Goal: Complete application form

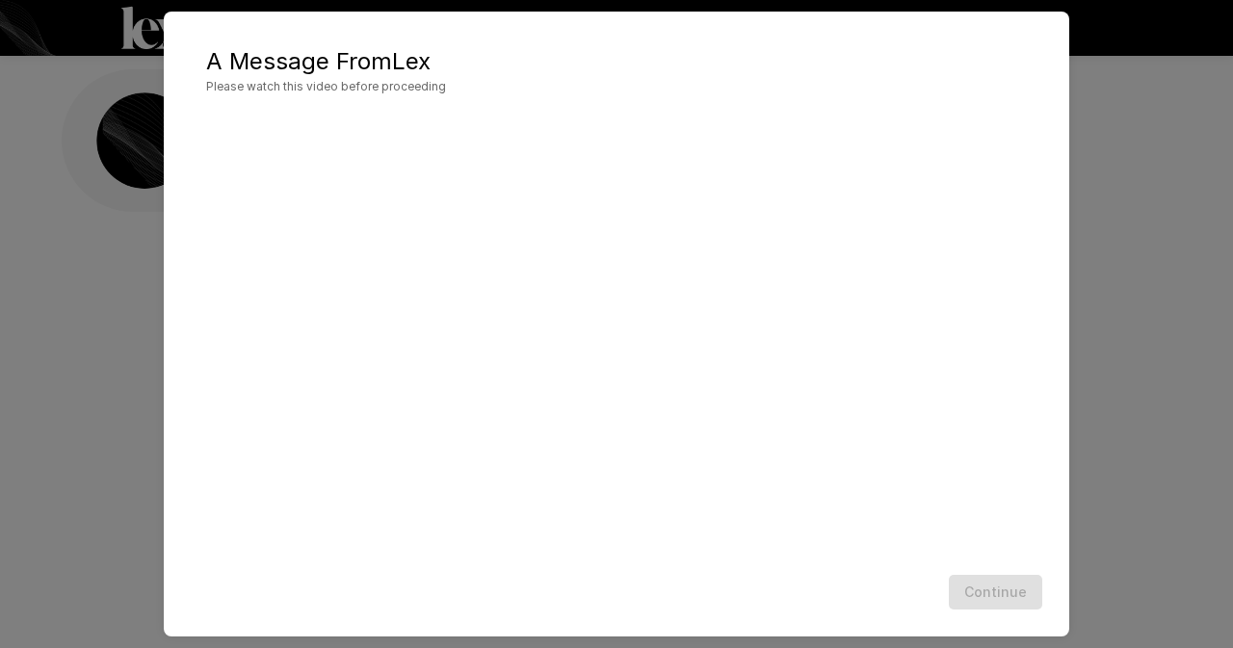
scroll to position [17, 0]
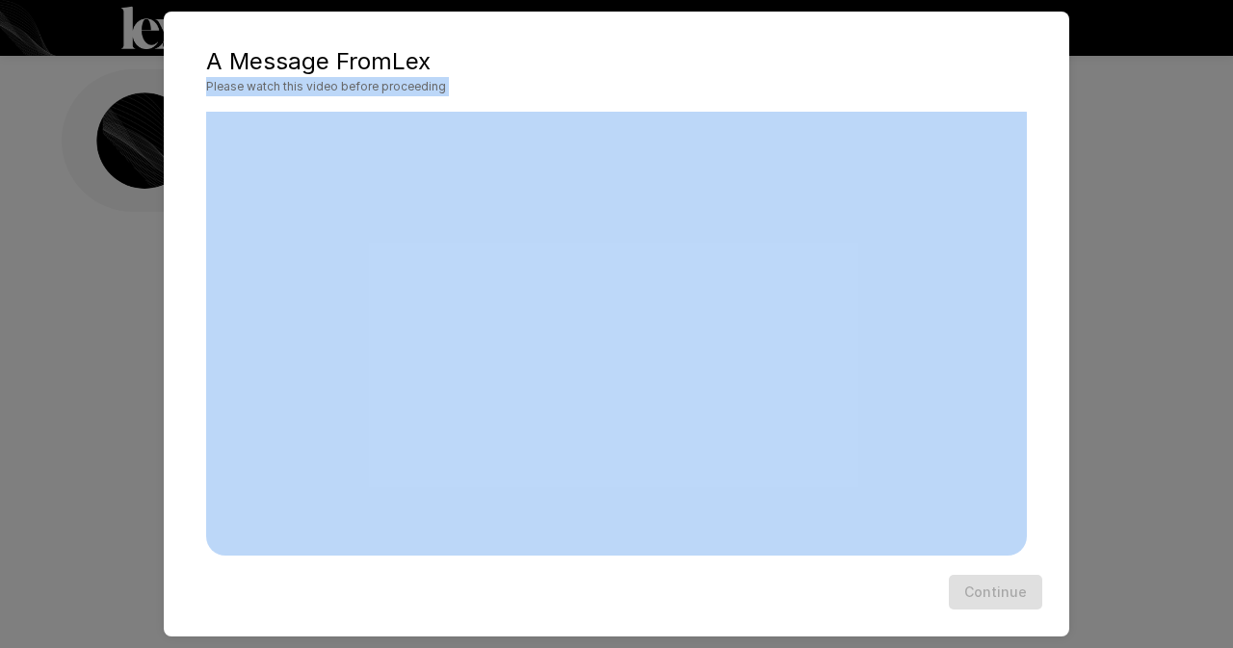
drag, startPoint x: 722, startPoint y: 47, endPoint x: 1138, endPoint y: 124, distance: 423.3
click at [1138, 124] on div "A Message From [PERSON_NAME] Please watch this video before proceeding Continue" at bounding box center [616, 324] width 1233 height 648
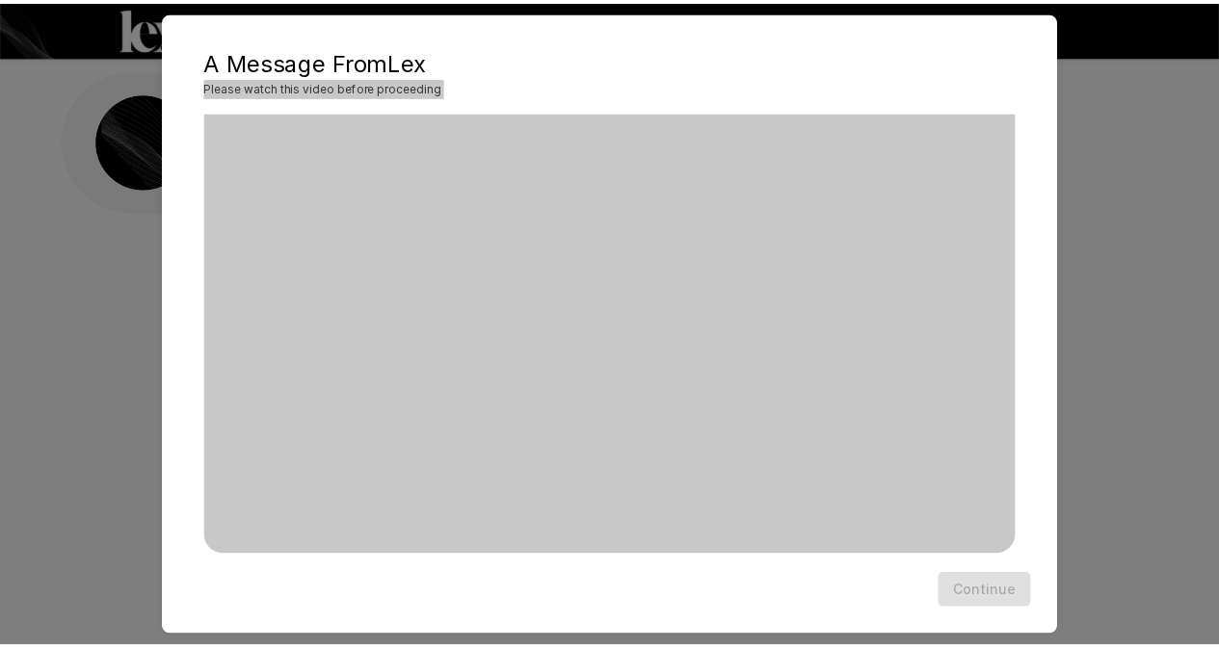
scroll to position [0, 0]
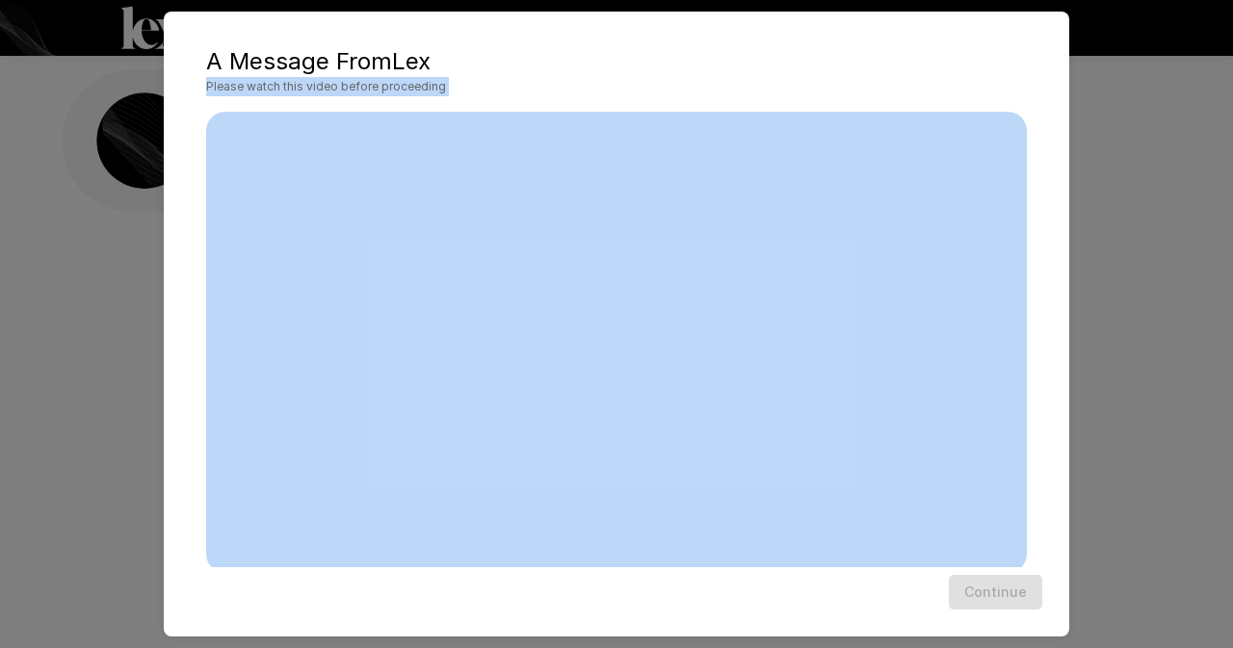
click at [838, 82] on span "Please watch this video before proceeding" at bounding box center [616, 86] width 821 height 19
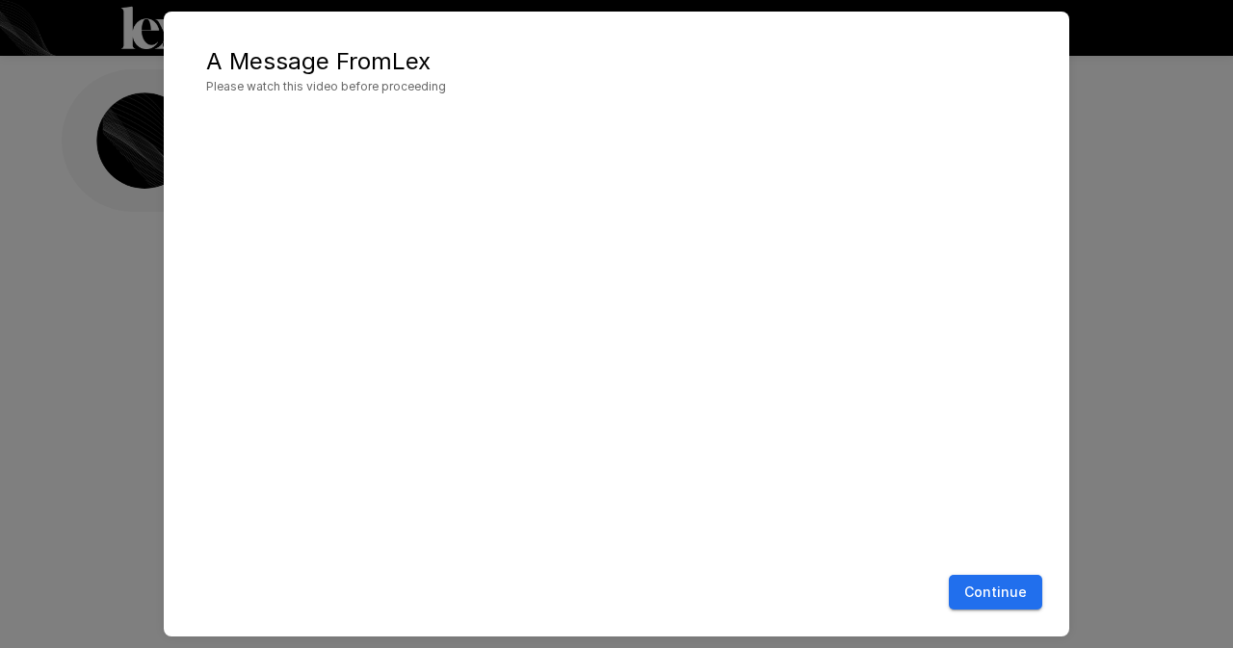
click at [1007, 586] on button "Continue" at bounding box center [995, 593] width 93 height 36
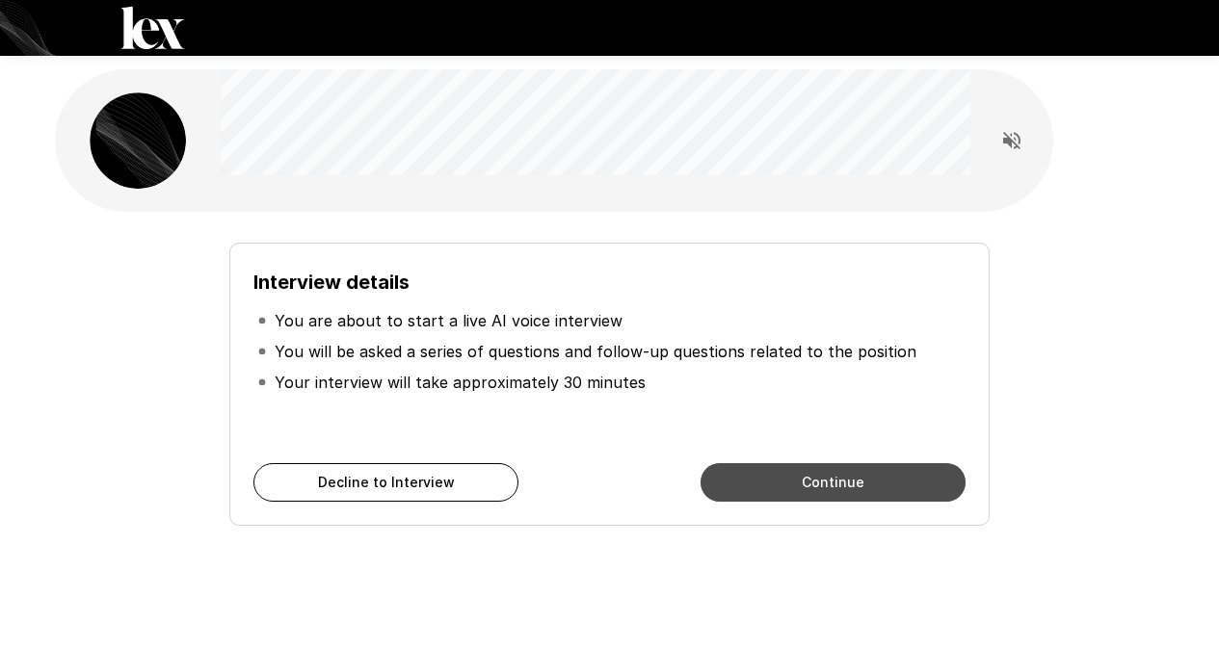
click at [749, 480] on button "Continue" at bounding box center [832, 482] width 265 height 39
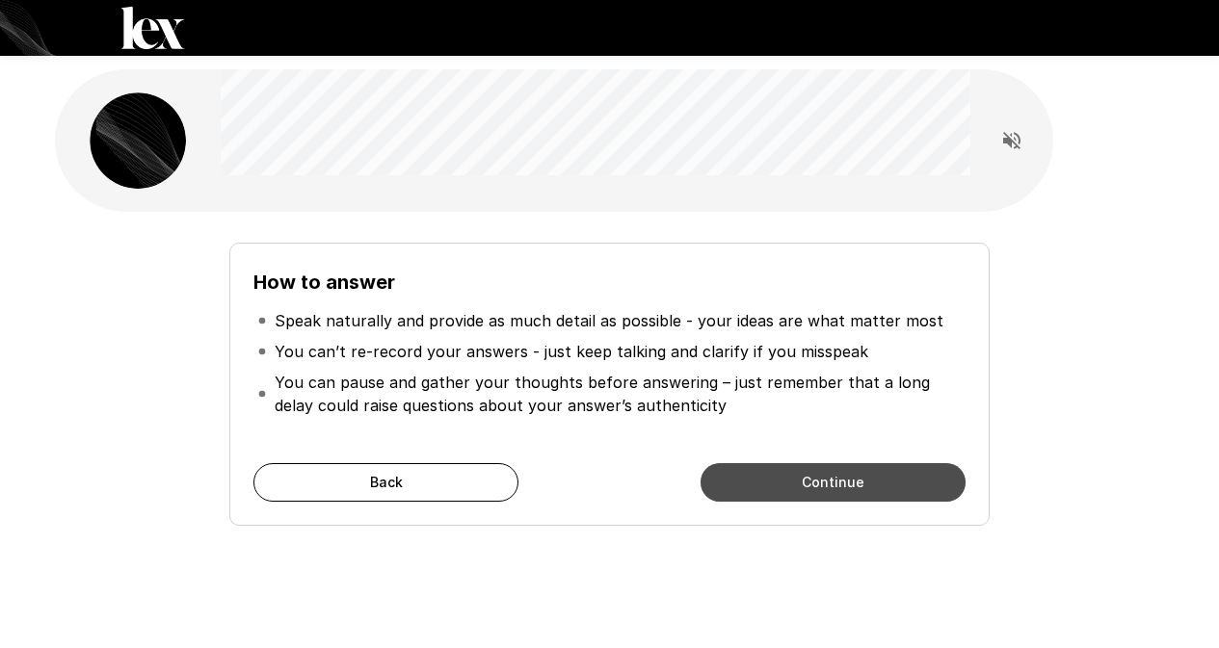
click at [749, 480] on button "Continue" at bounding box center [832, 482] width 265 height 39
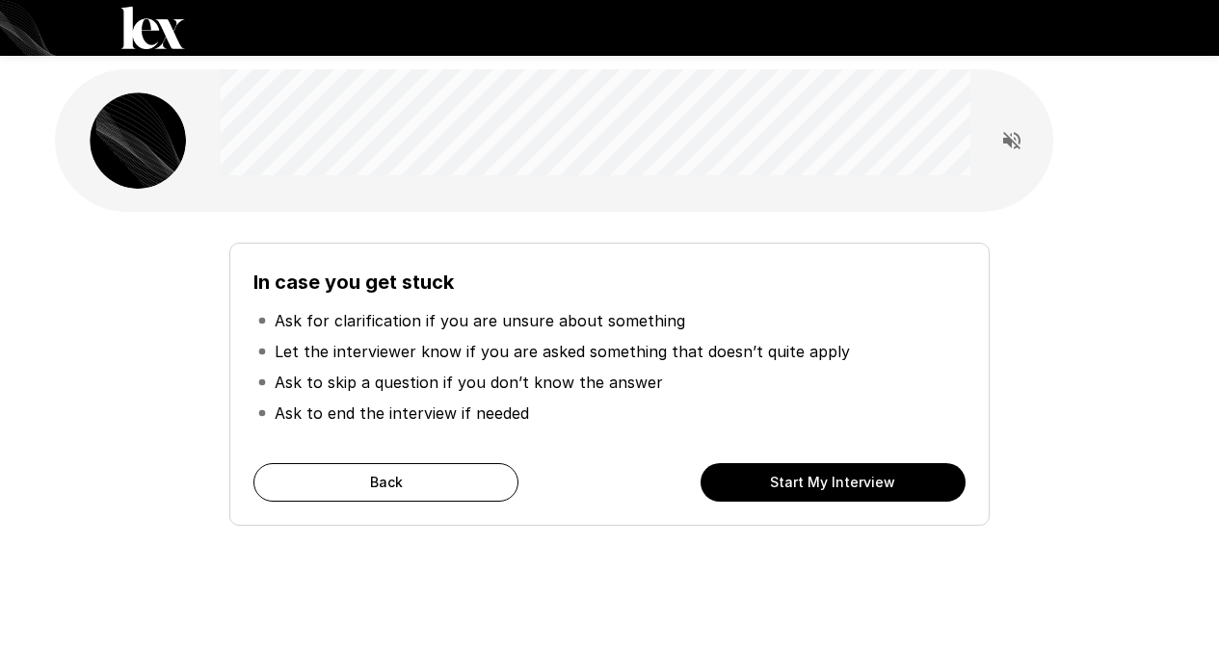
click at [749, 480] on button "Start My Interview" at bounding box center [832, 482] width 265 height 39
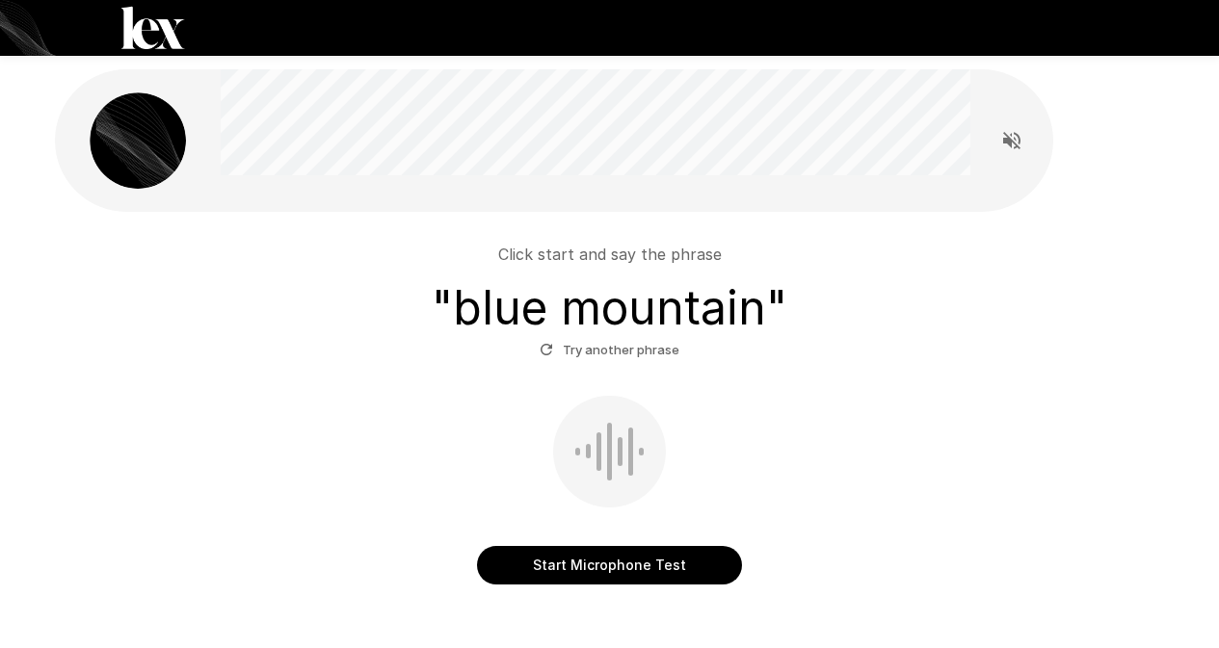
click at [624, 573] on button "Start Microphone Test" at bounding box center [609, 565] width 265 height 39
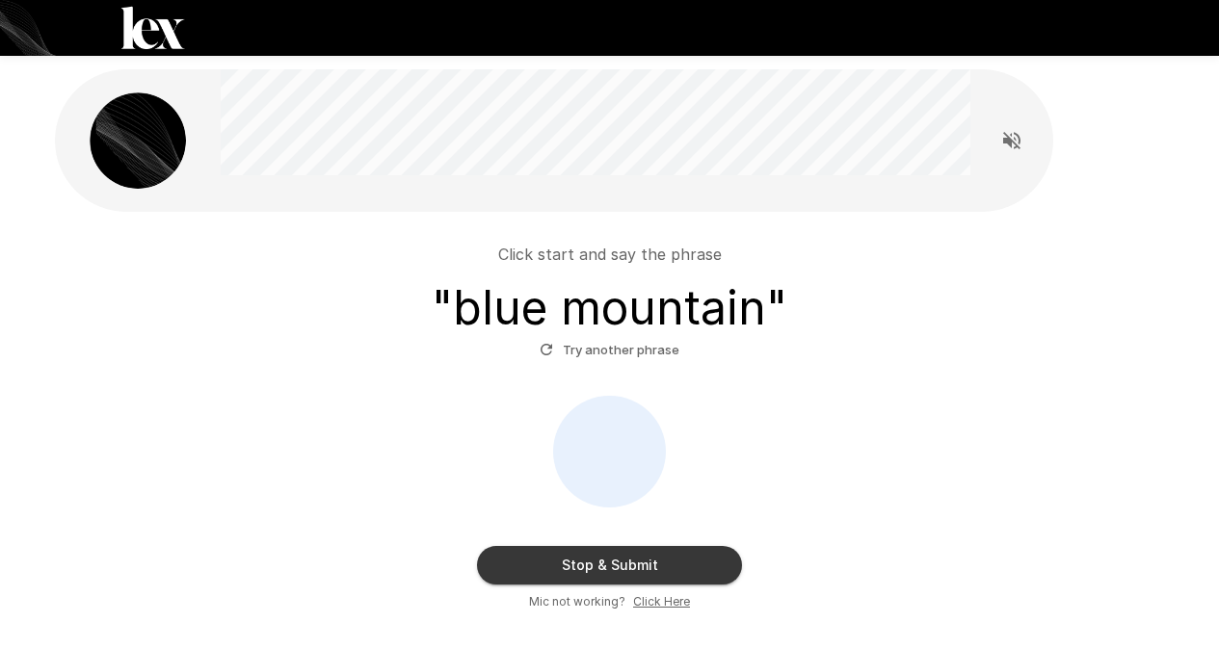
click at [633, 574] on button "Stop & Submit" at bounding box center [609, 565] width 265 height 39
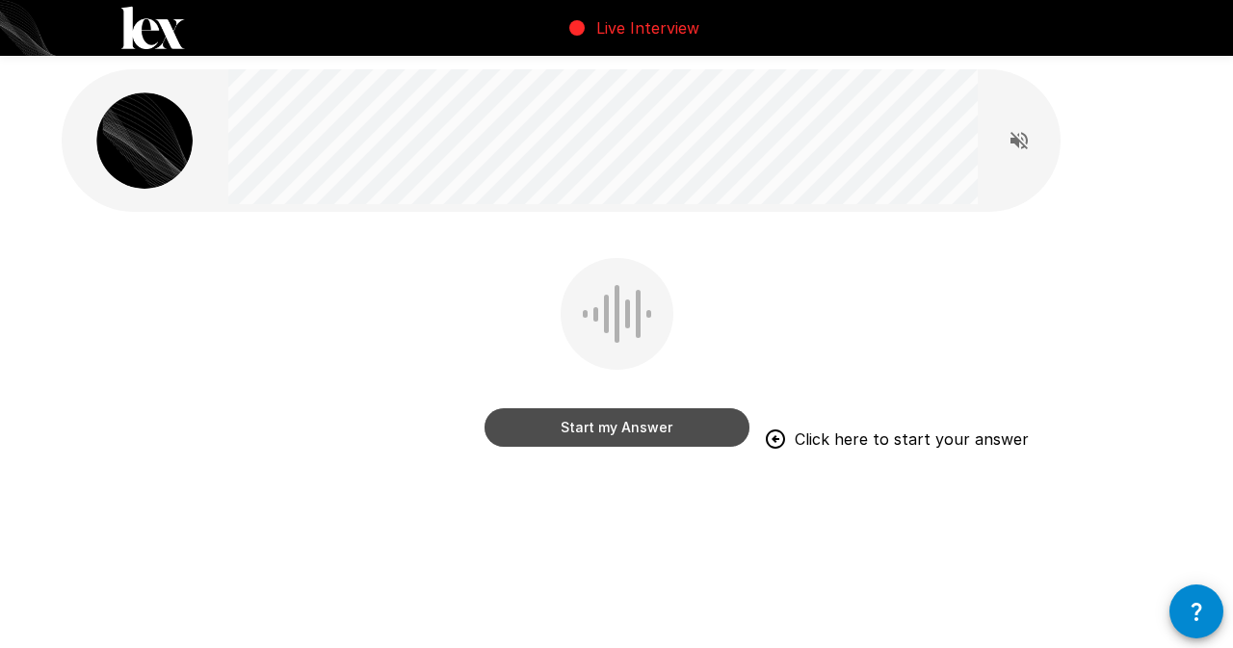
click at [667, 433] on button "Start my Answer" at bounding box center [617, 428] width 265 height 39
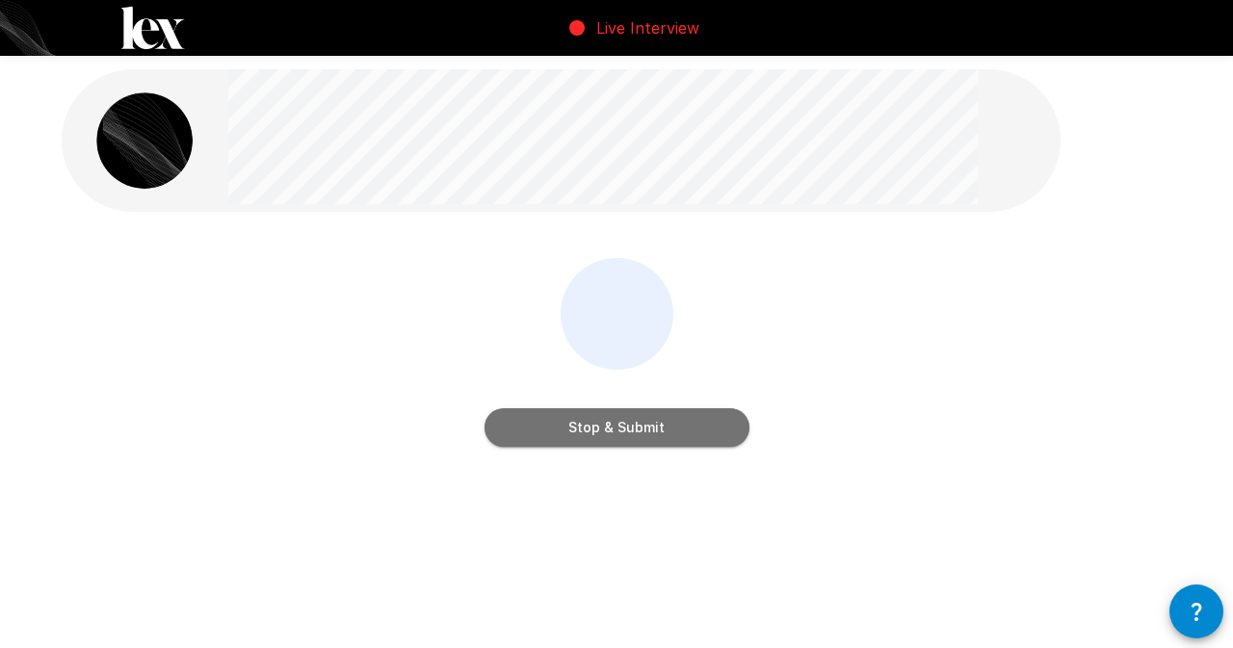
click at [667, 433] on button "Stop & Submit" at bounding box center [617, 428] width 265 height 39
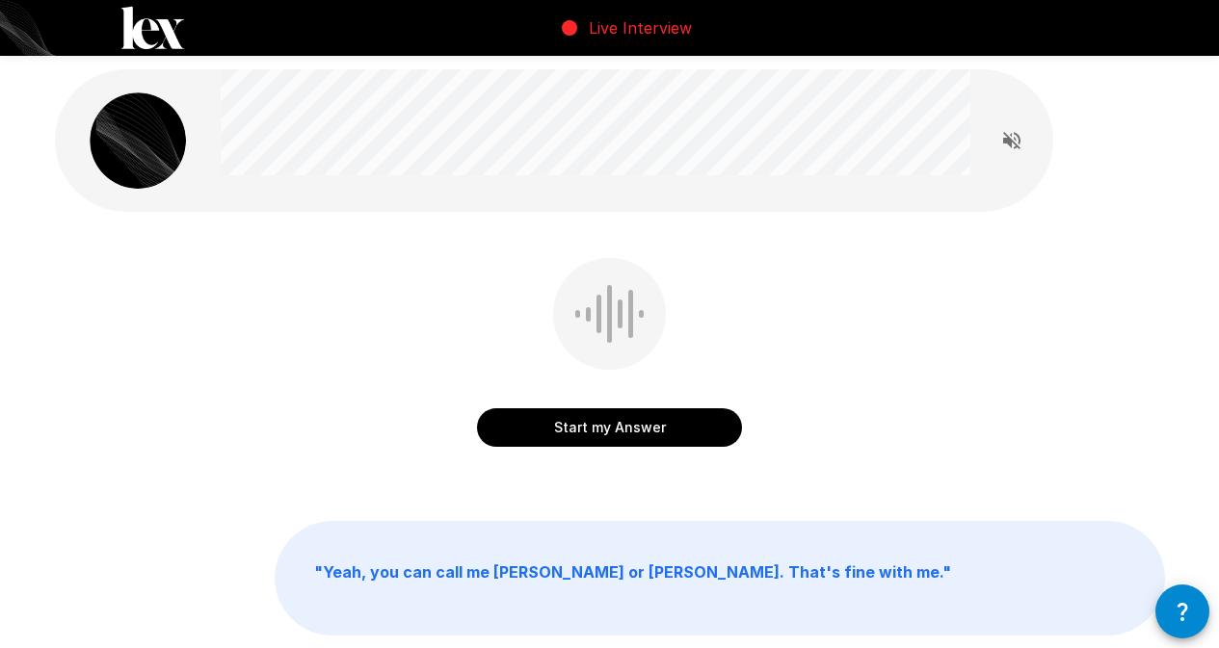
click at [612, 430] on button "Start my Answer" at bounding box center [609, 428] width 265 height 39
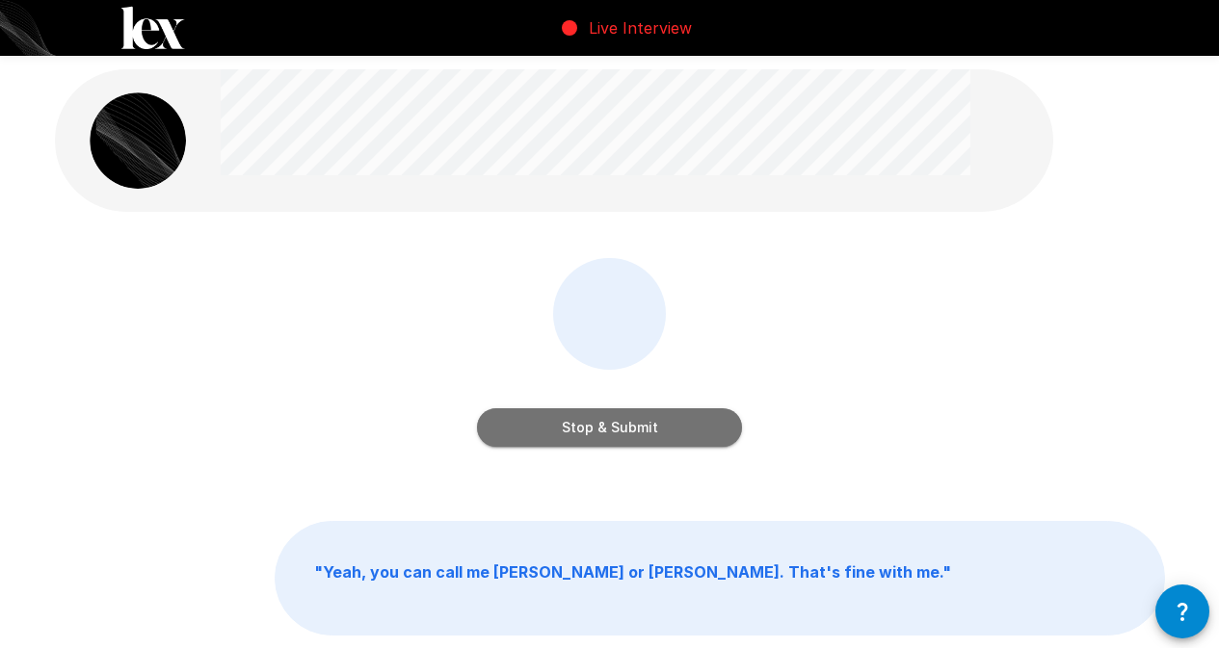
click at [612, 430] on button "Stop & Submit" at bounding box center [609, 428] width 265 height 39
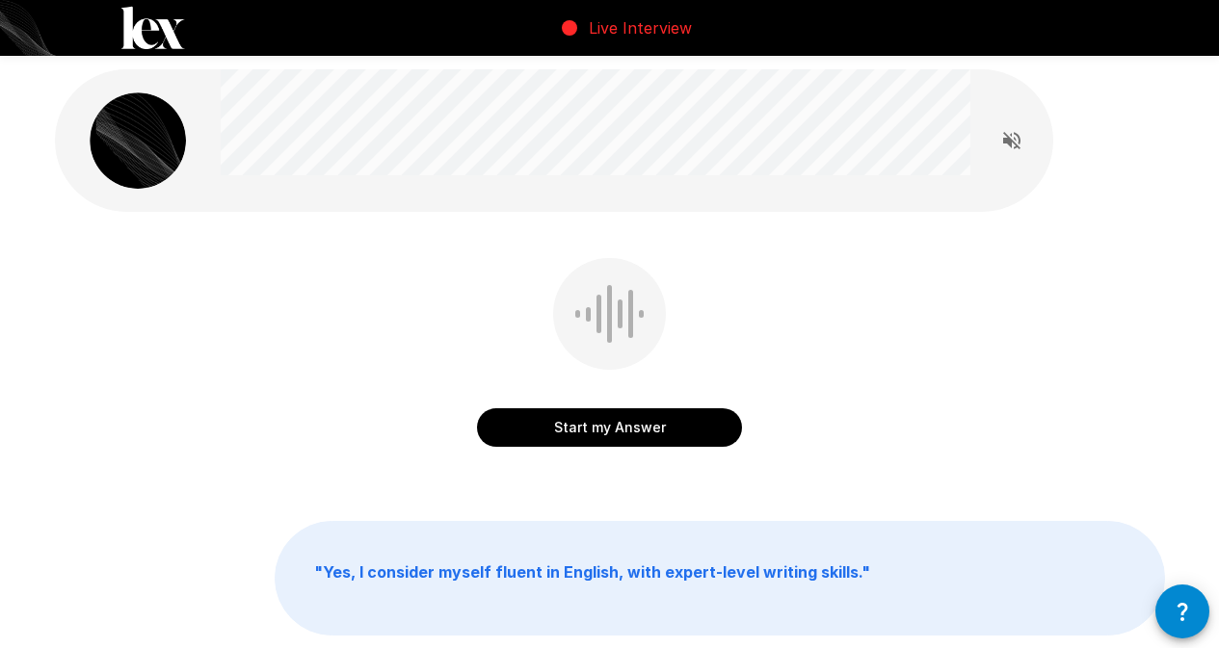
click at [666, 430] on button "Start my Answer" at bounding box center [609, 428] width 265 height 39
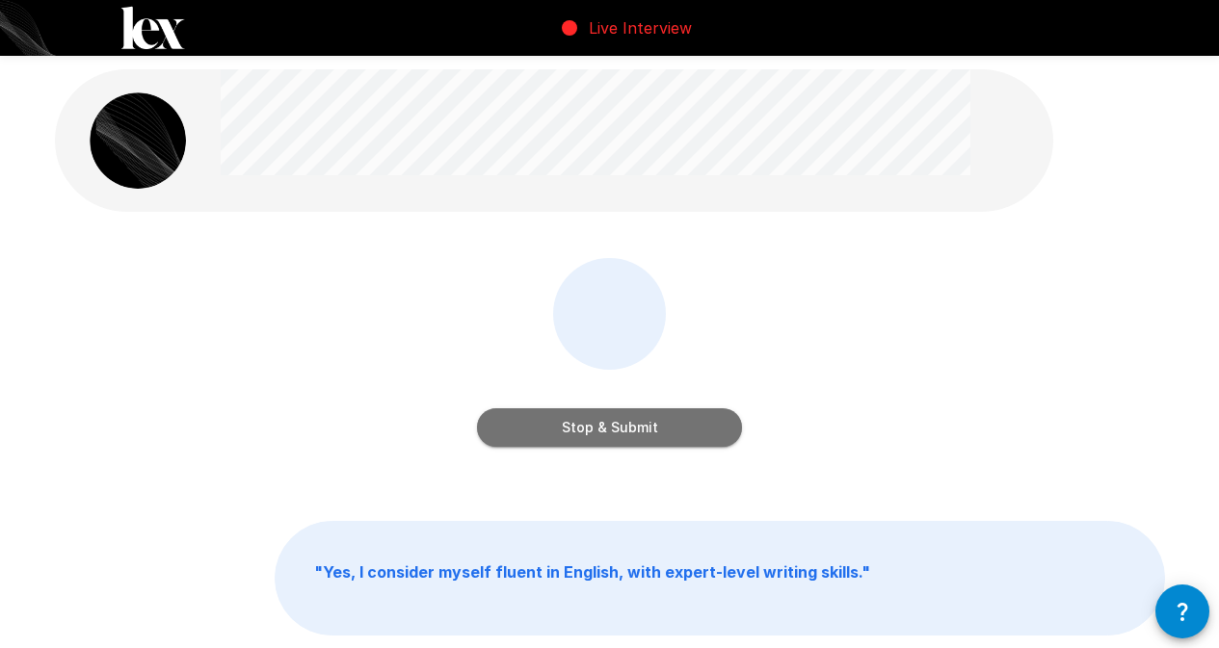
click at [700, 438] on button "Stop & Submit" at bounding box center [609, 428] width 265 height 39
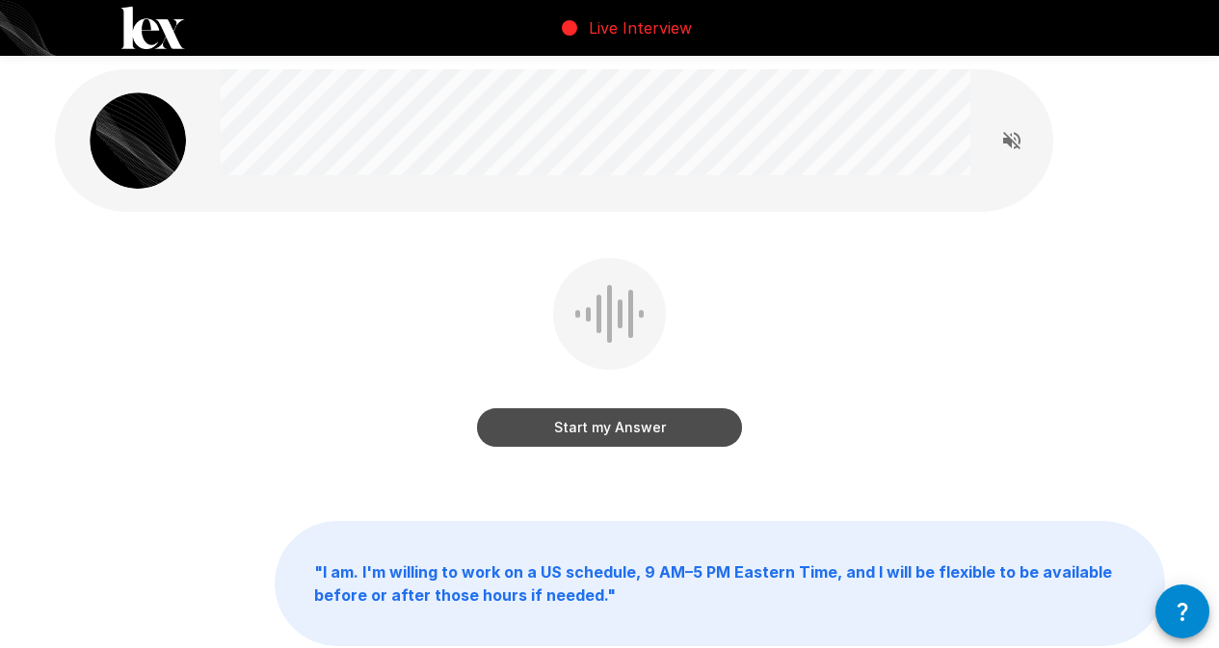
click at [699, 438] on button "Start my Answer" at bounding box center [609, 428] width 265 height 39
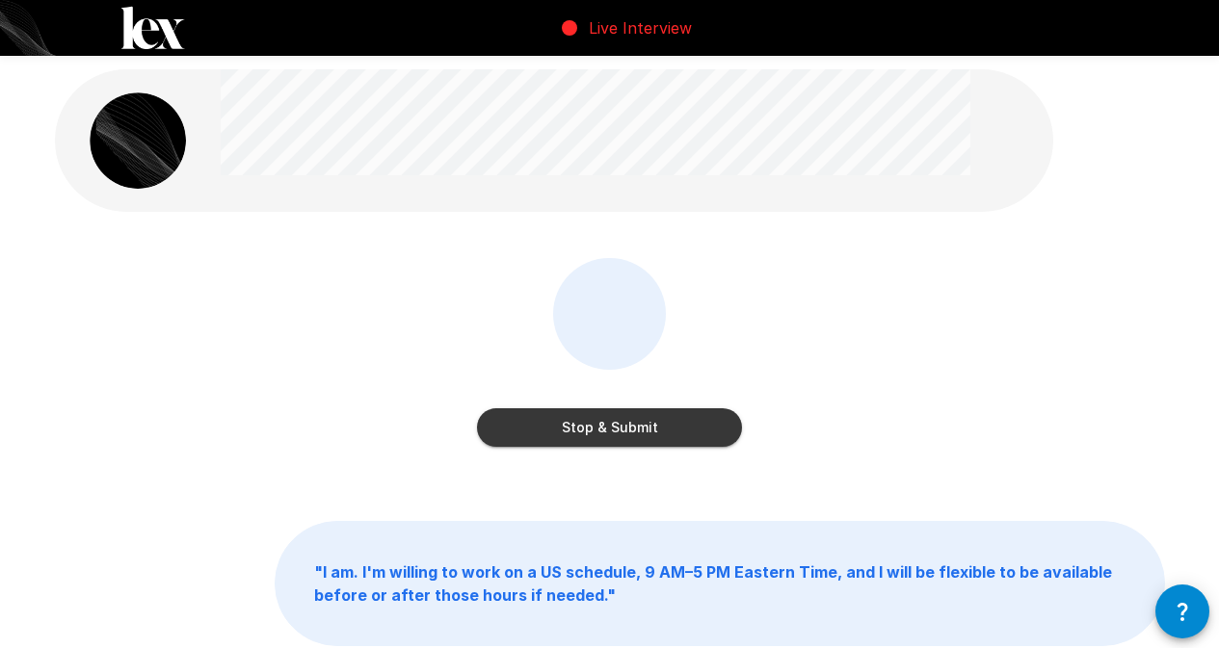
click at [699, 438] on button "Stop & Submit" at bounding box center [609, 428] width 265 height 39
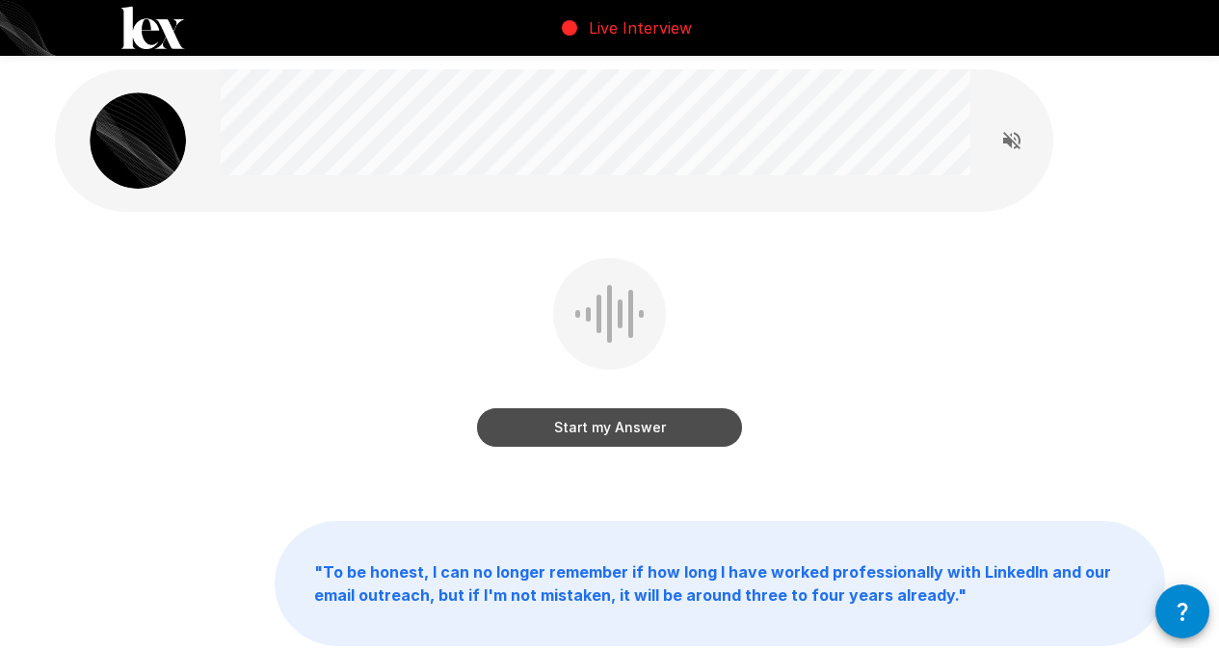
drag, startPoint x: 671, startPoint y: 418, endPoint x: 729, endPoint y: 422, distance: 58.9
click at [672, 419] on button "Start my Answer" at bounding box center [609, 428] width 265 height 39
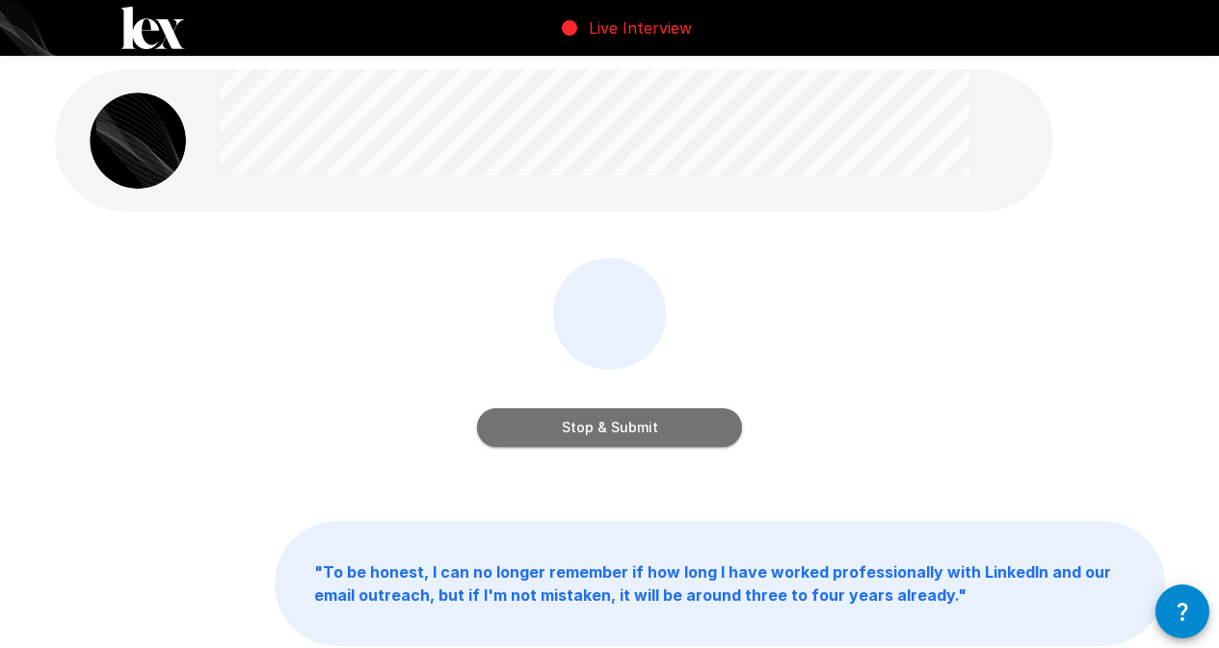
click at [679, 441] on button "Stop & Submit" at bounding box center [609, 428] width 265 height 39
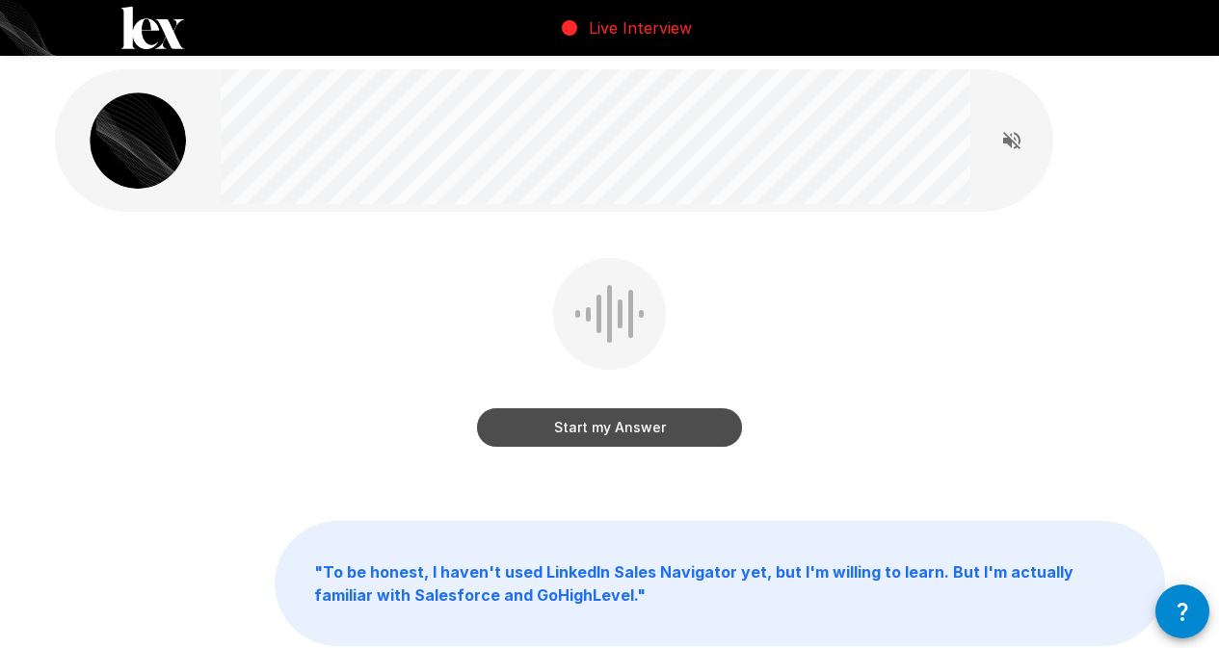
click at [718, 421] on button "Start my Answer" at bounding box center [609, 428] width 265 height 39
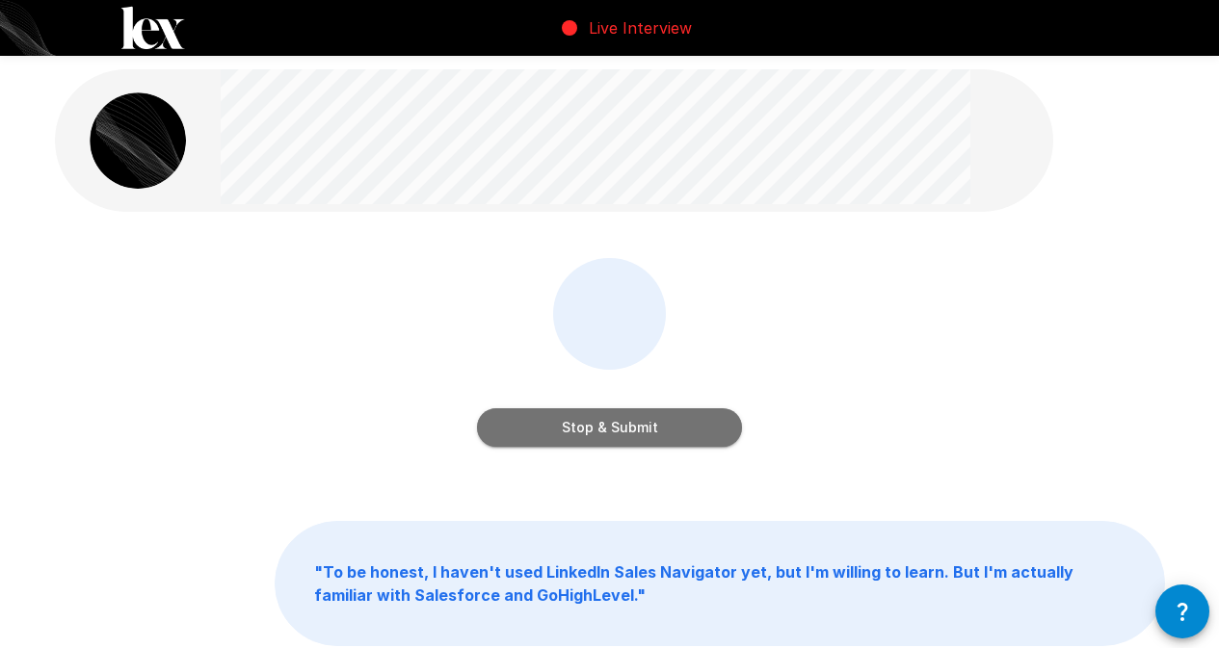
click at [672, 434] on button "Stop & Submit" at bounding box center [609, 428] width 265 height 39
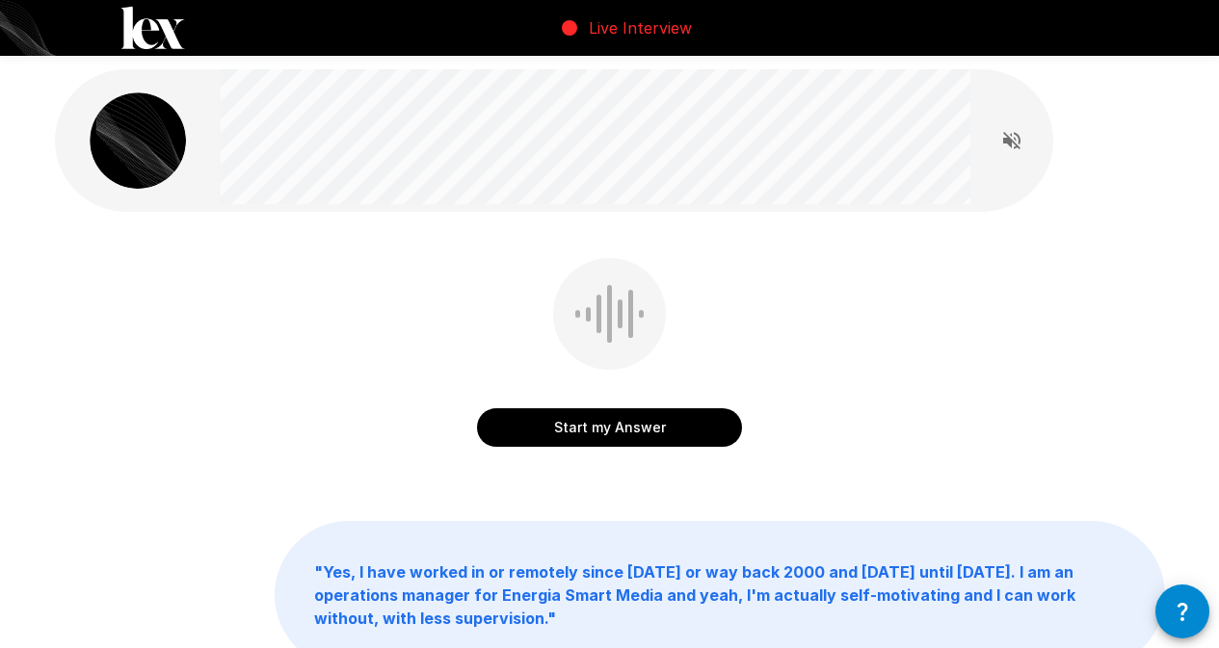
click at [564, 431] on button "Start my Answer" at bounding box center [609, 428] width 265 height 39
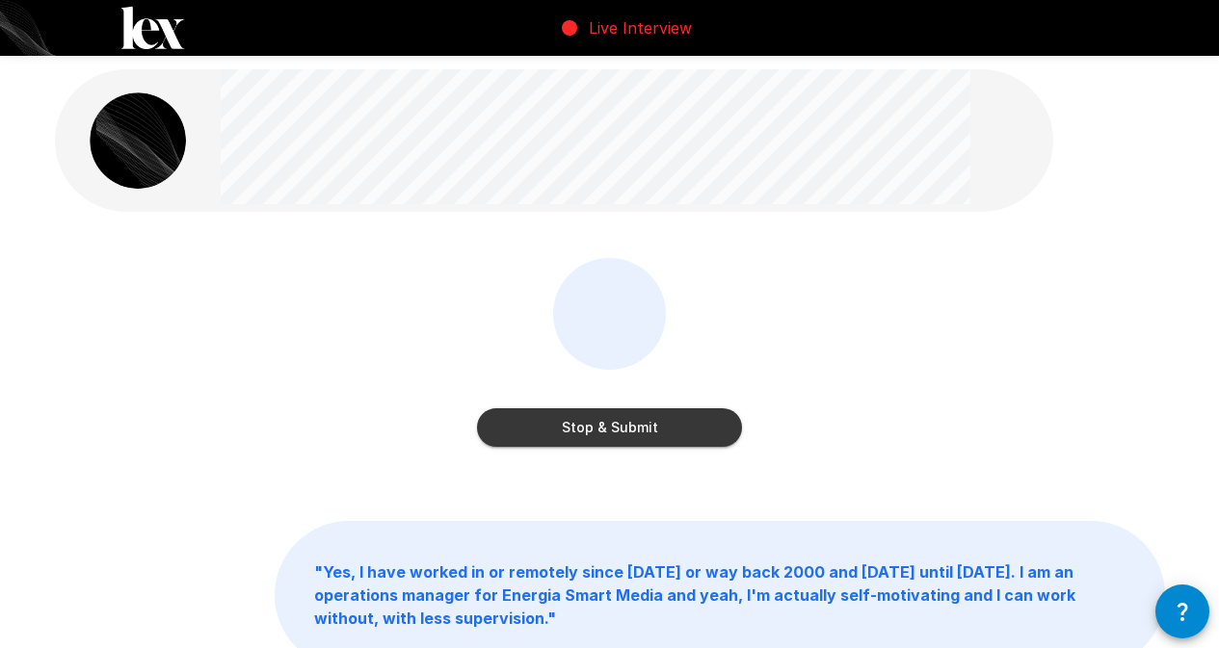
click at [564, 431] on button "Stop & Submit" at bounding box center [609, 428] width 265 height 39
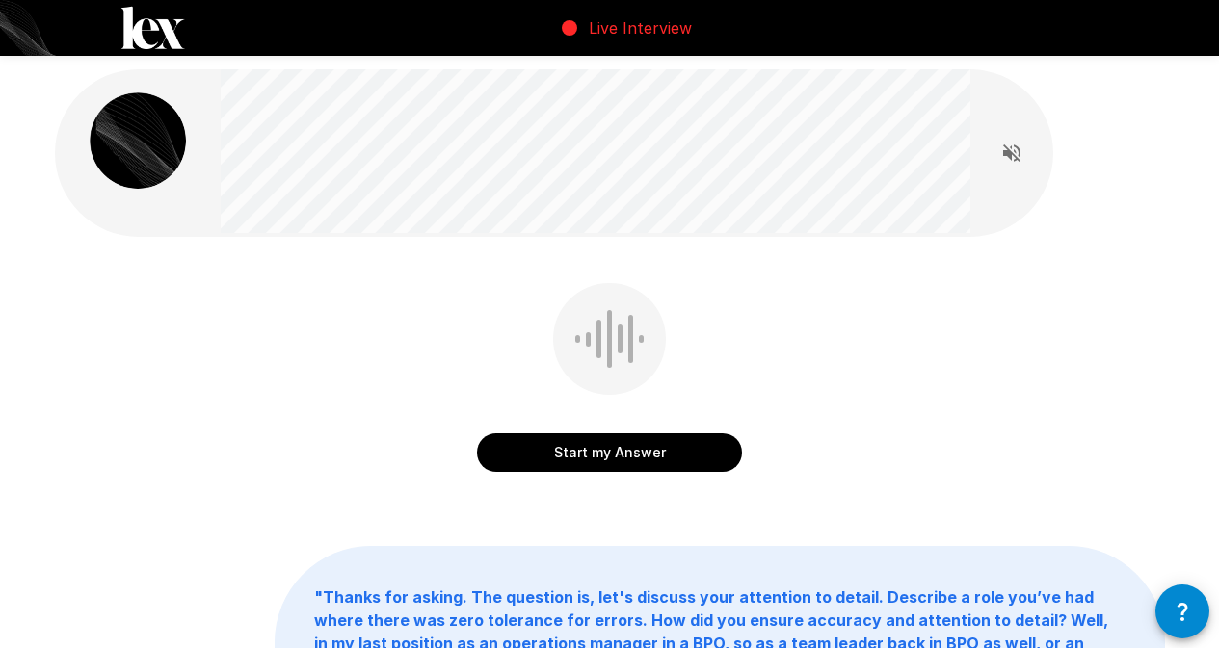
click at [621, 454] on button "Start my Answer" at bounding box center [609, 453] width 265 height 39
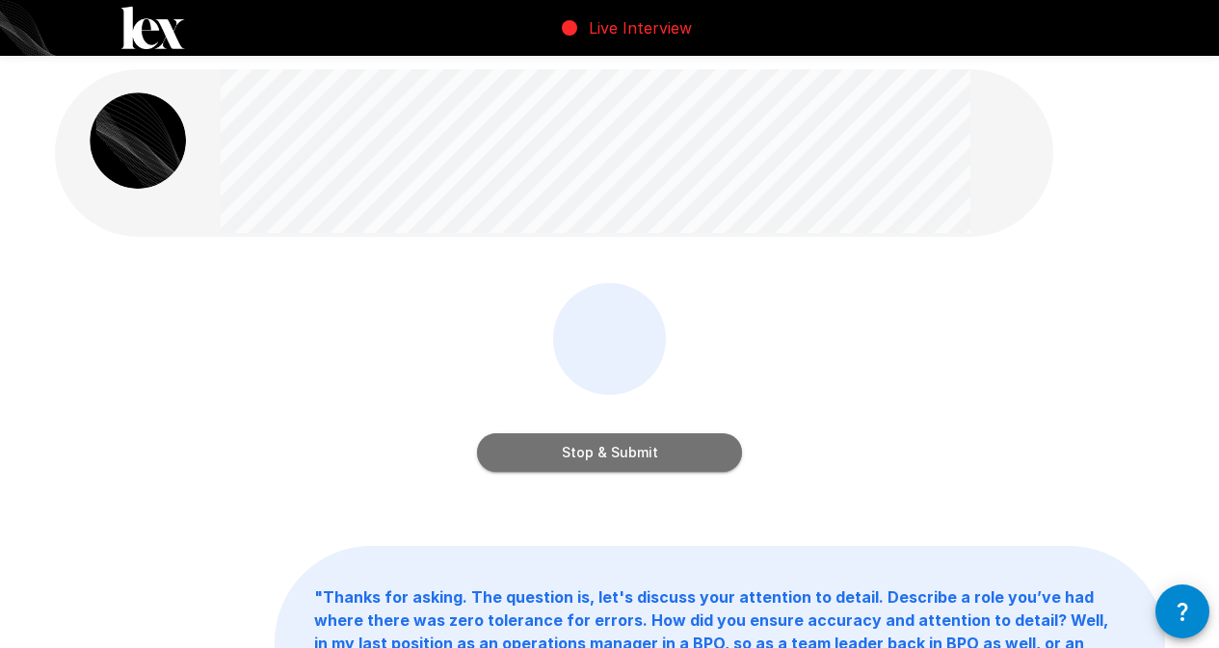
click at [621, 455] on button "Stop & Submit" at bounding box center [609, 453] width 265 height 39
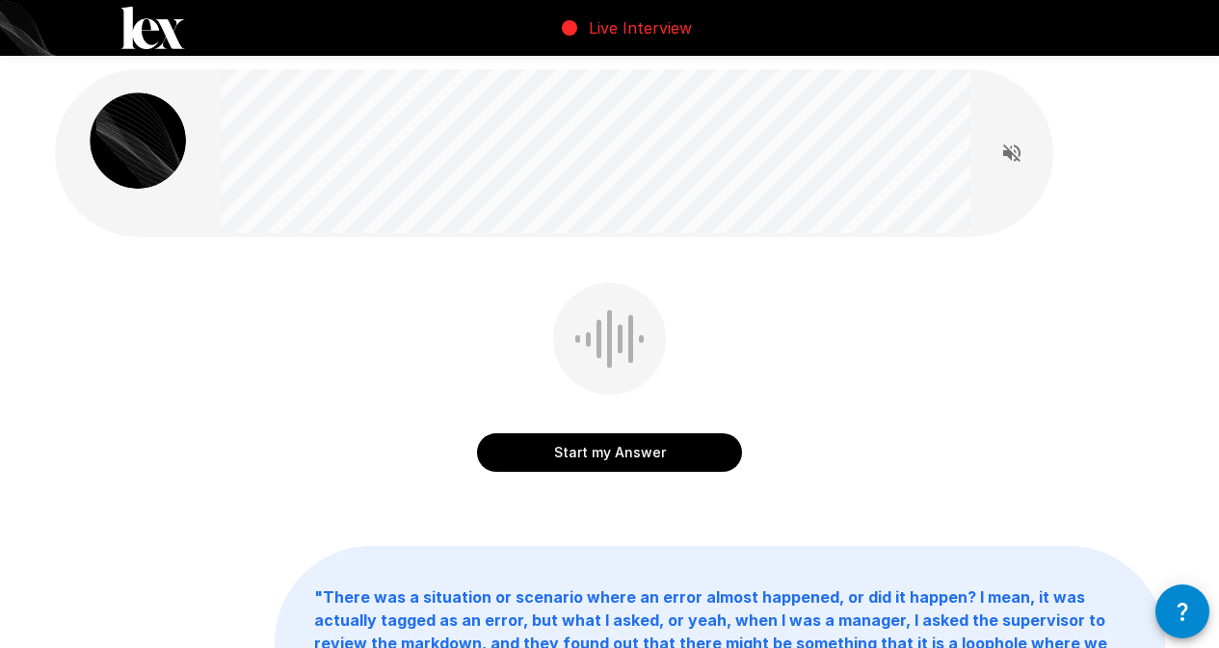
click at [706, 455] on button "Start my Answer" at bounding box center [609, 453] width 265 height 39
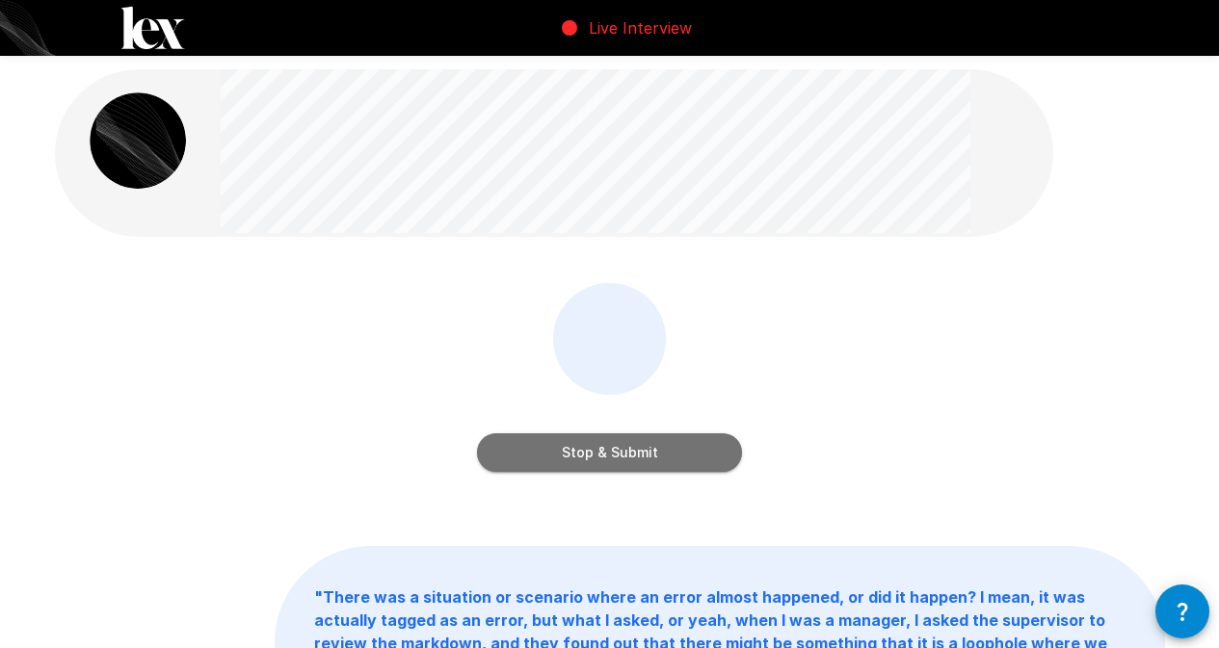
click at [679, 471] on button "Stop & Submit" at bounding box center [609, 453] width 265 height 39
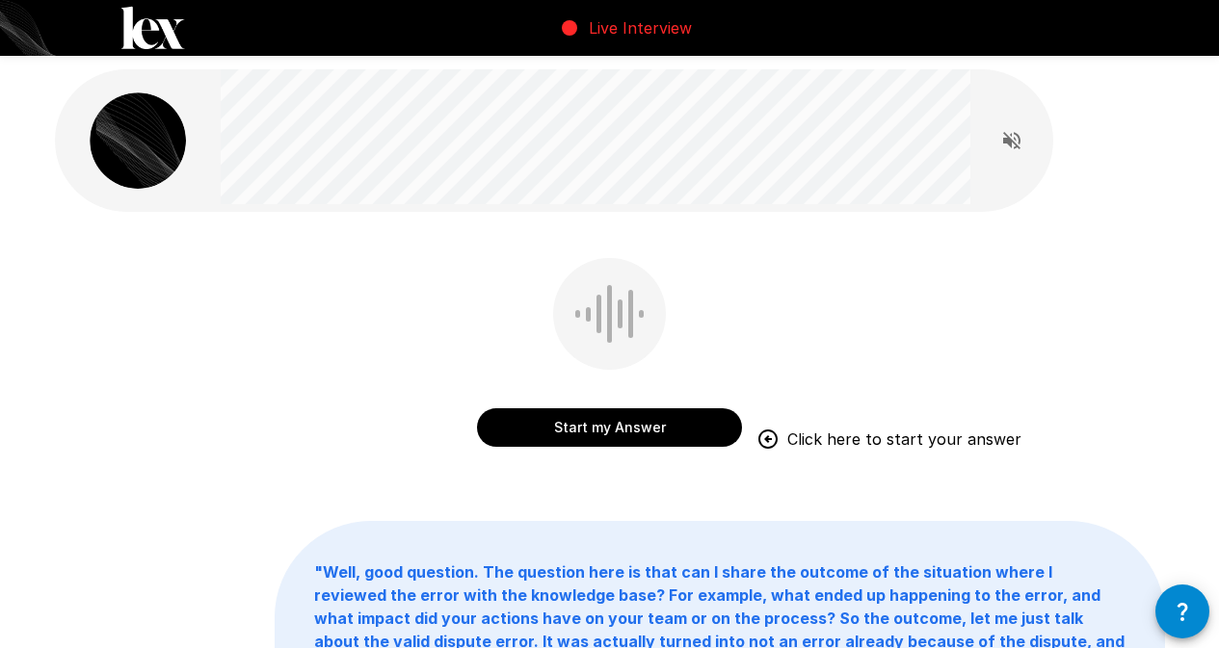
click at [627, 413] on button "Start my Answer" at bounding box center [609, 428] width 265 height 39
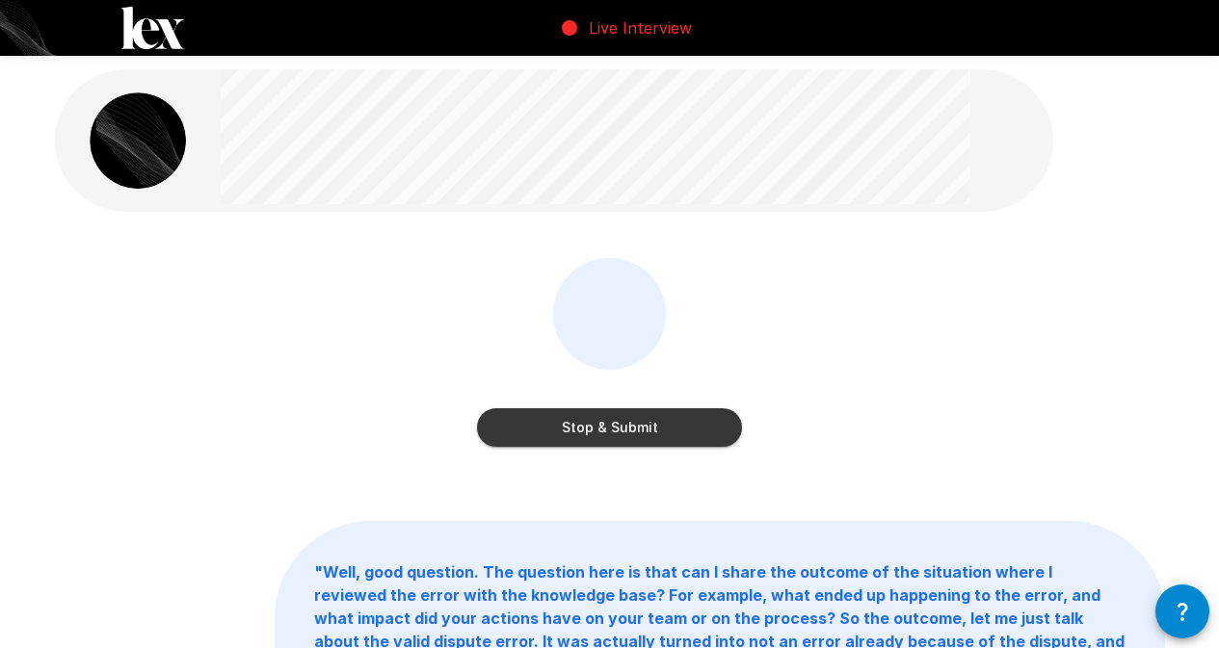
click at [627, 413] on button "Stop & Submit" at bounding box center [609, 428] width 265 height 39
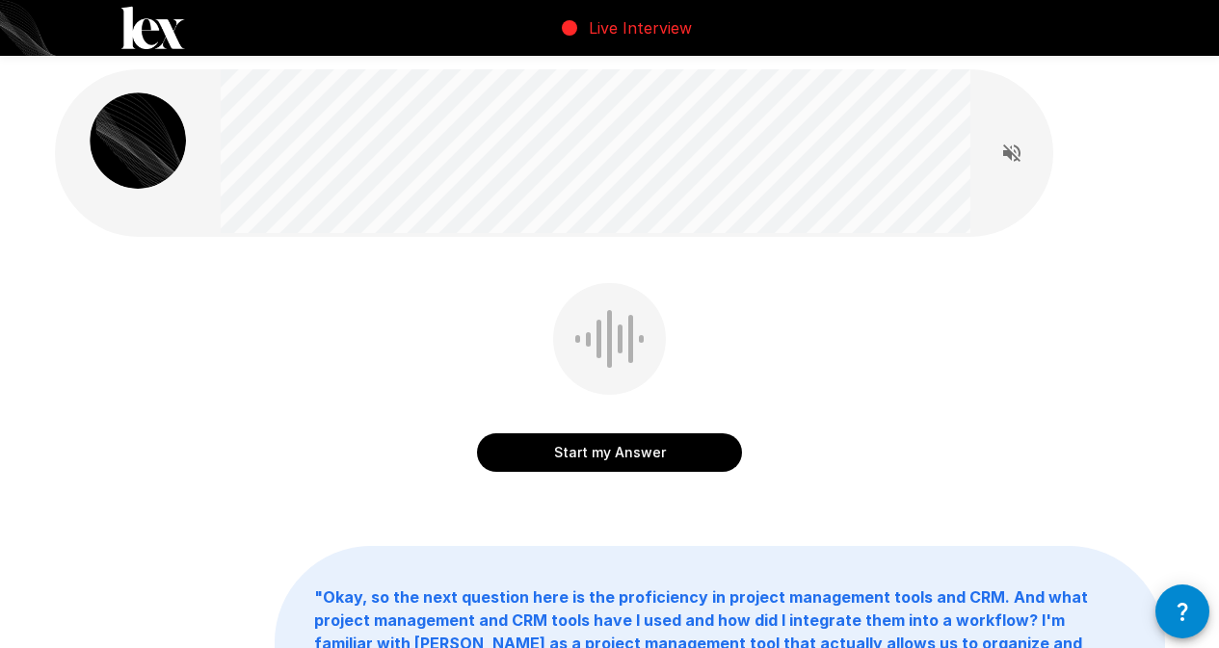
click at [1180, 601] on icon "button" at bounding box center [1182, 611] width 23 height 23
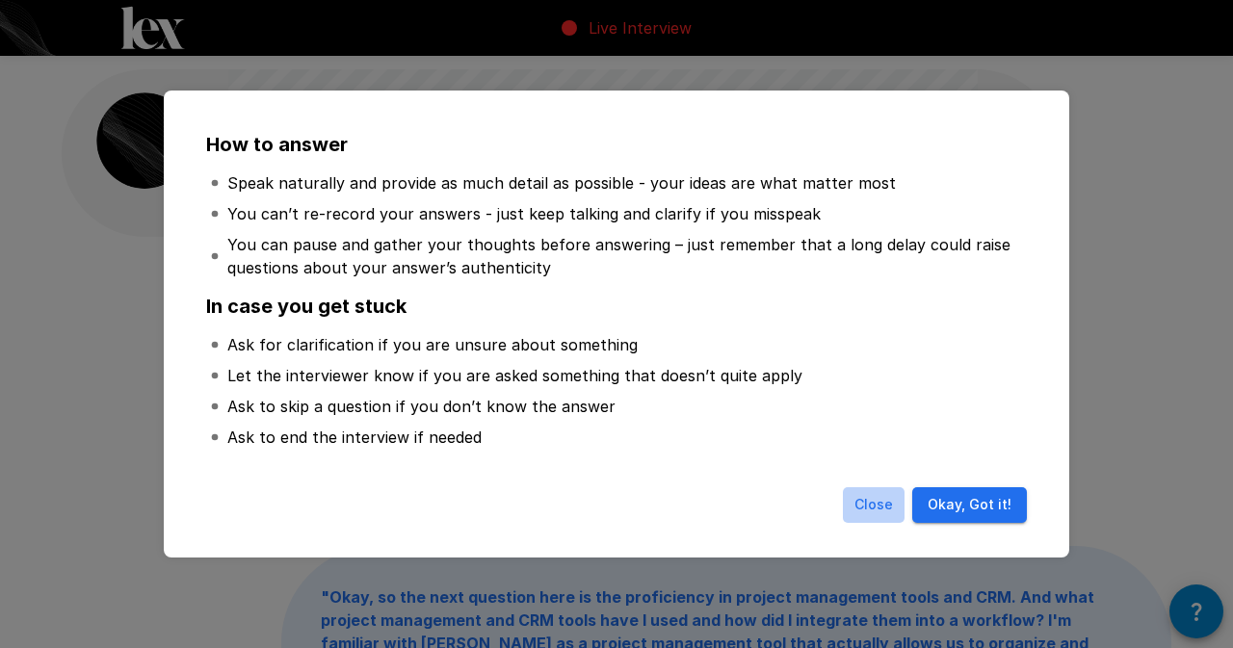
click at [890, 500] on button "Close" at bounding box center [874, 506] width 62 height 36
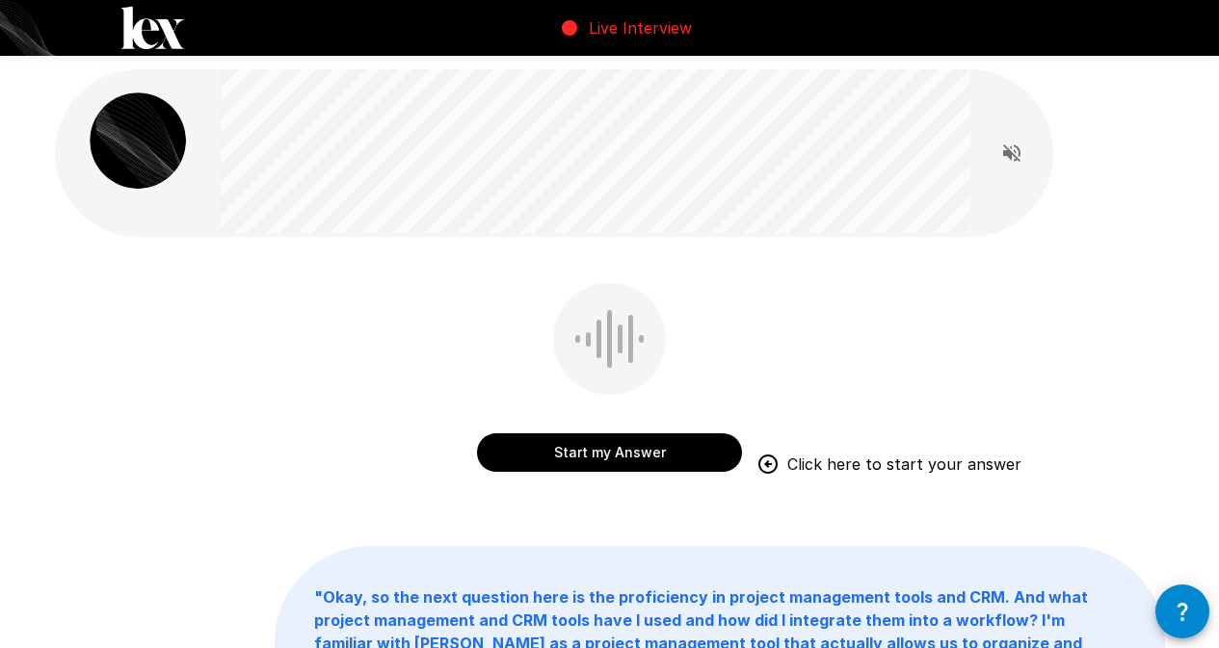
click at [584, 456] on button "Start my Answer" at bounding box center [609, 453] width 265 height 39
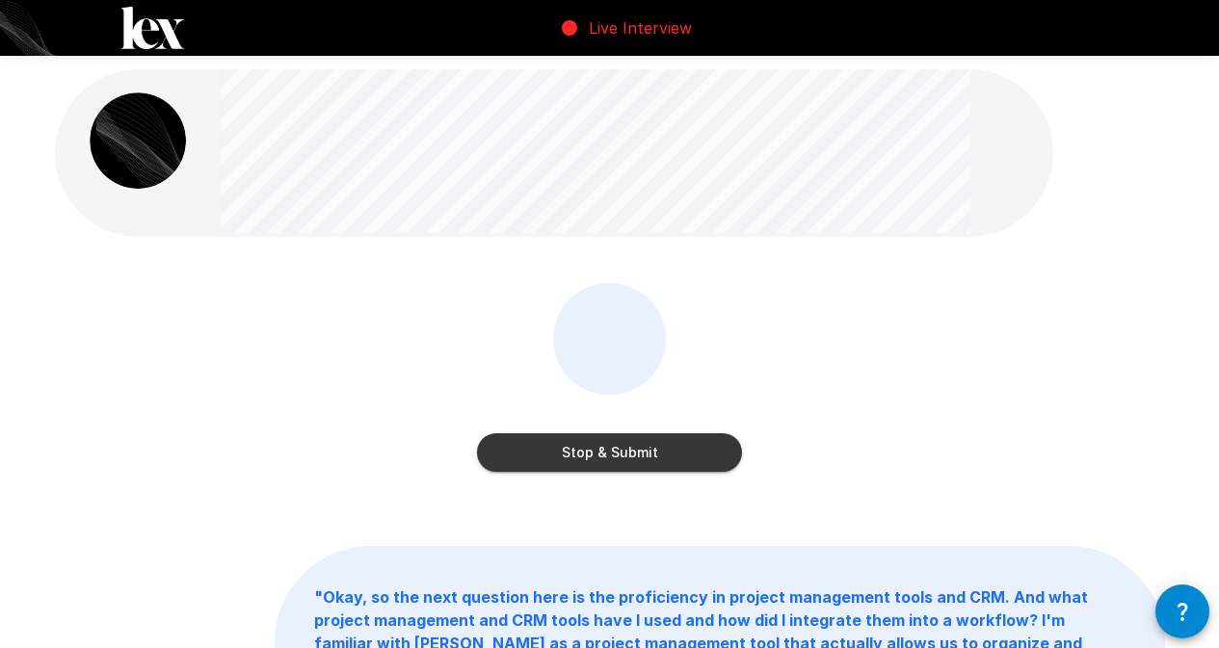
click at [586, 456] on button "Stop & Submit" at bounding box center [609, 453] width 265 height 39
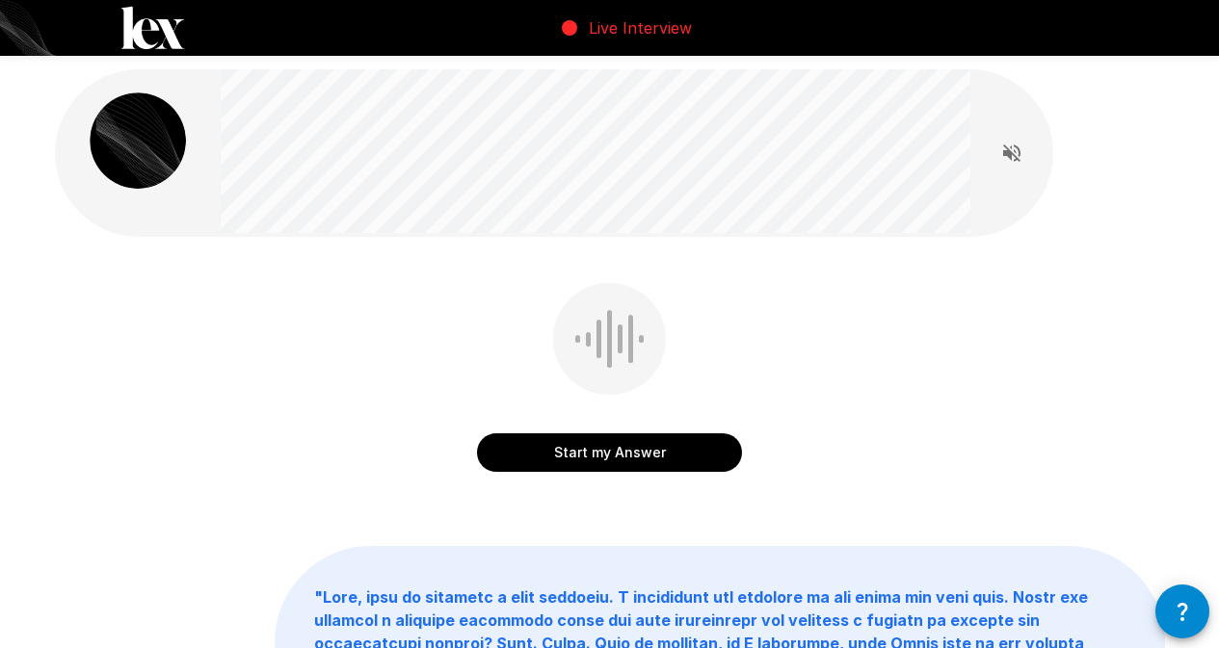
click at [700, 447] on button "Start my Answer" at bounding box center [609, 453] width 265 height 39
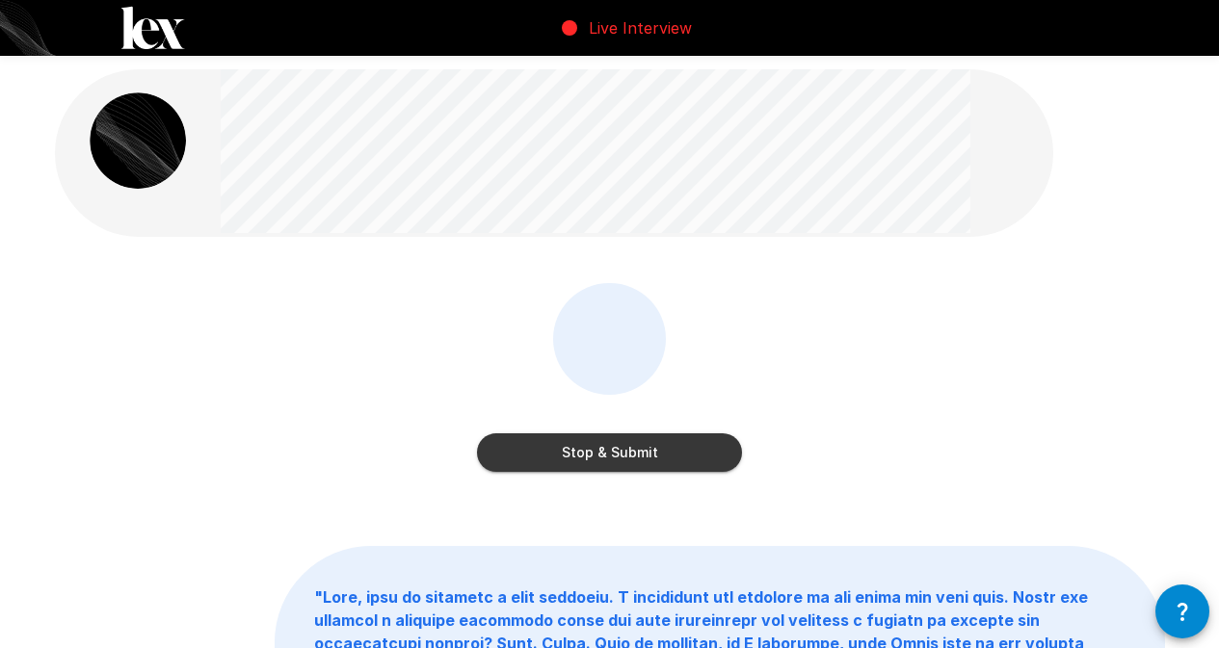
click at [669, 452] on button "Stop & Submit" at bounding box center [609, 453] width 265 height 39
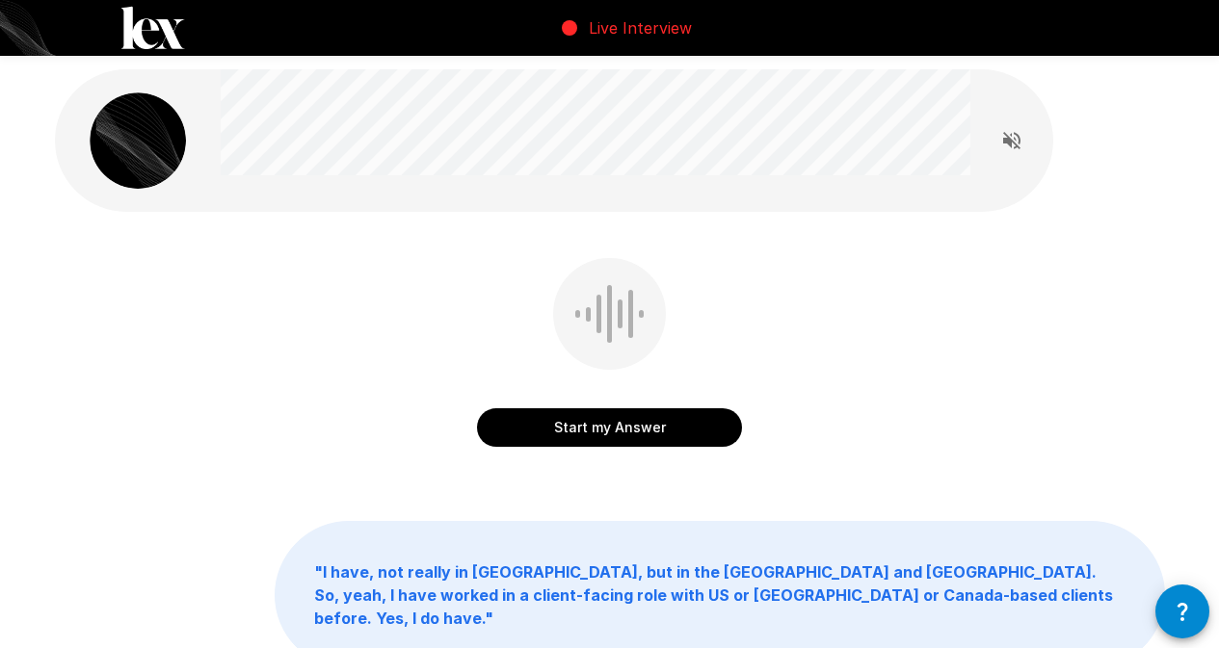
click at [655, 421] on button "Start my Answer" at bounding box center [609, 428] width 265 height 39
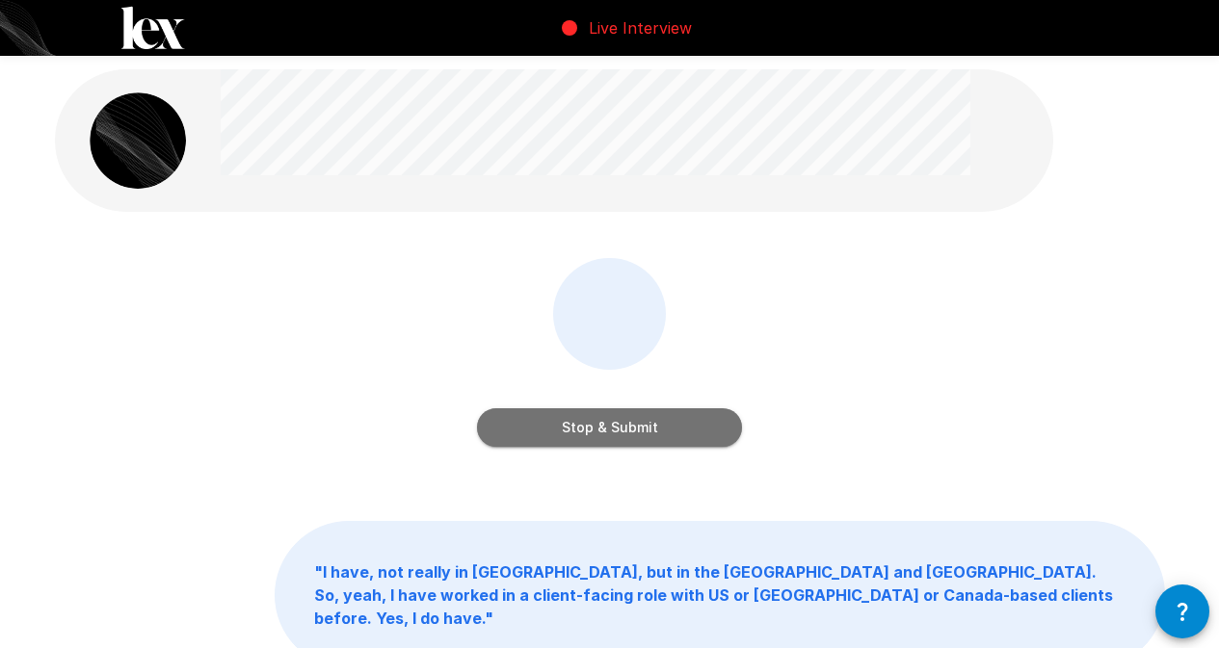
click at [620, 422] on button "Stop & Submit" at bounding box center [609, 428] width 265 height 39
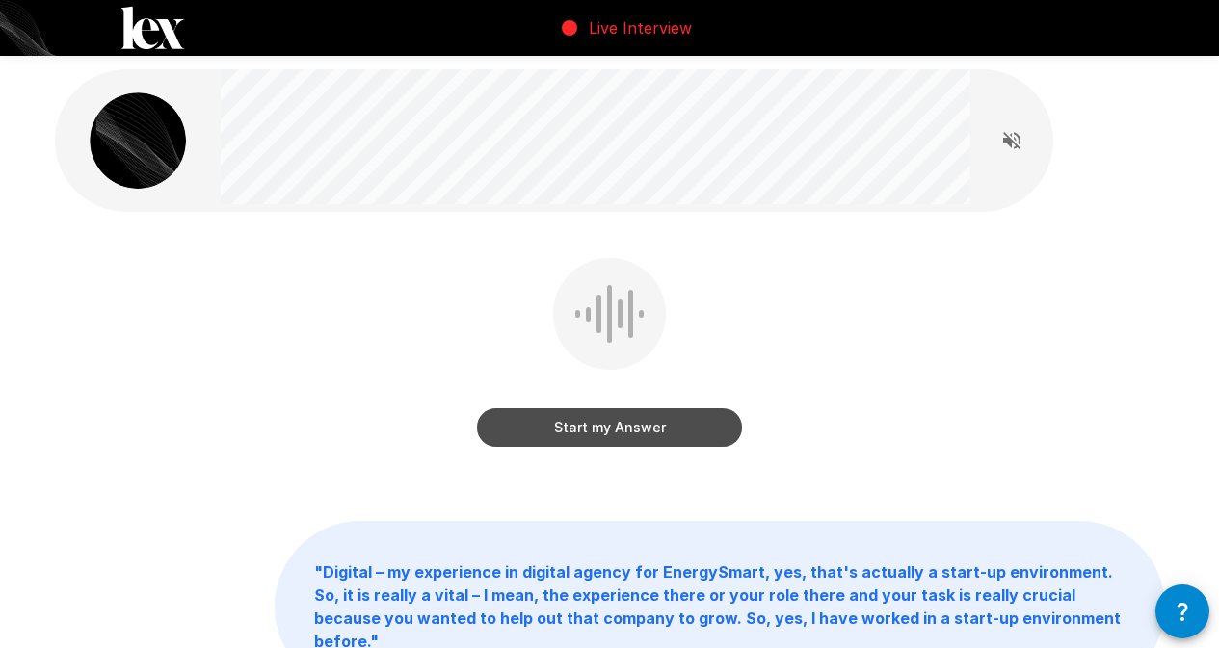
click at [637, 416] on button "Start my Answer" at bounding box center [609, 428] width 265 height 39
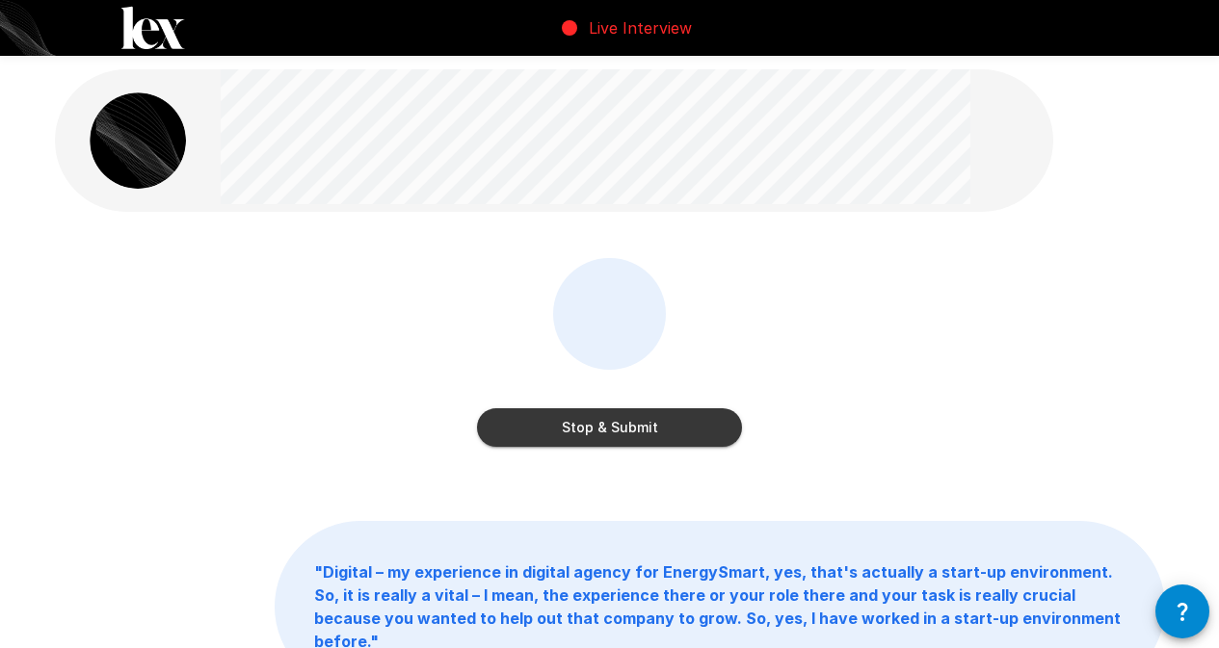
click at [620, 420] on button "Stop & Submit" at bounding box center [609, 428] width 265 height 39
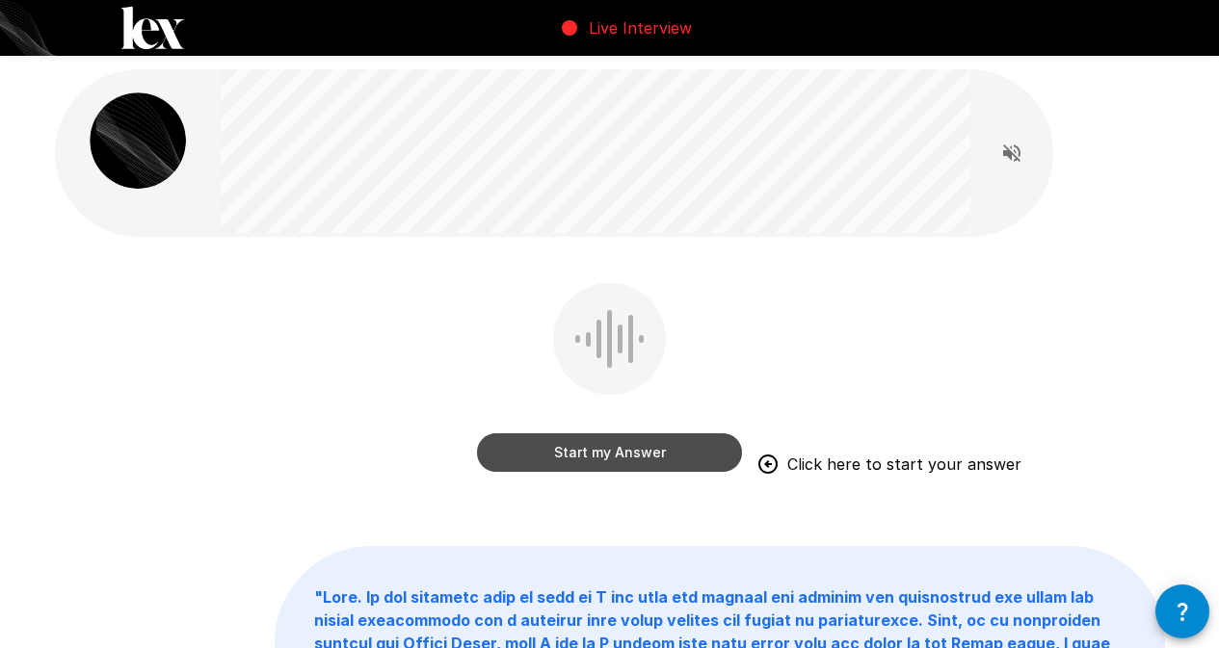
click at [575, 453] on button "Start my Answer" at bounding box center [609, 453] width 265 height 39
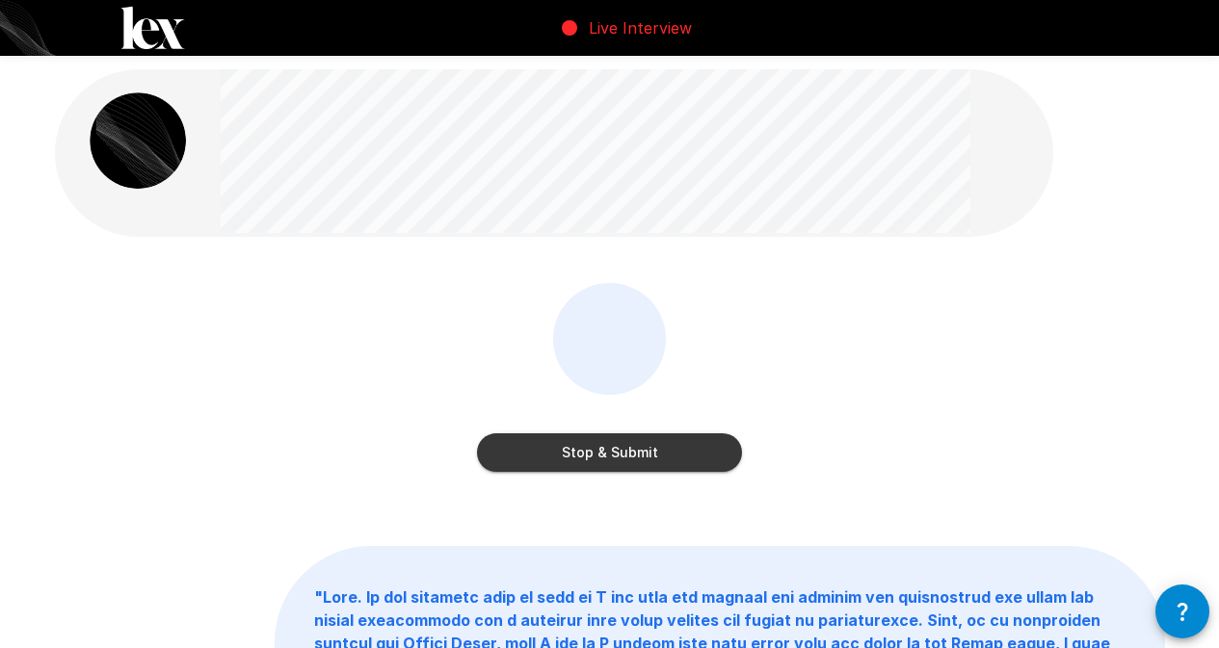
click at [575, 453] on button "Stop & Submit" at bounding box center [609, 453] width 265 height 39
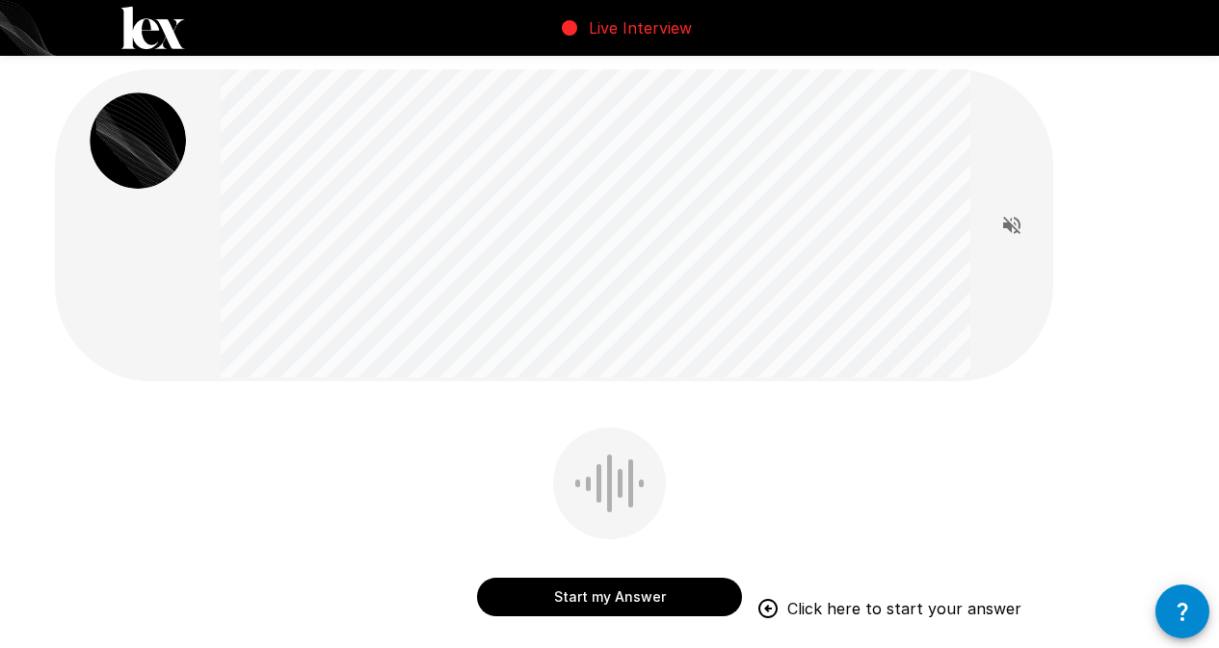
click at [635, 600] on button "Start my Answer" at bounding box center [609, 597] width 265 height 39
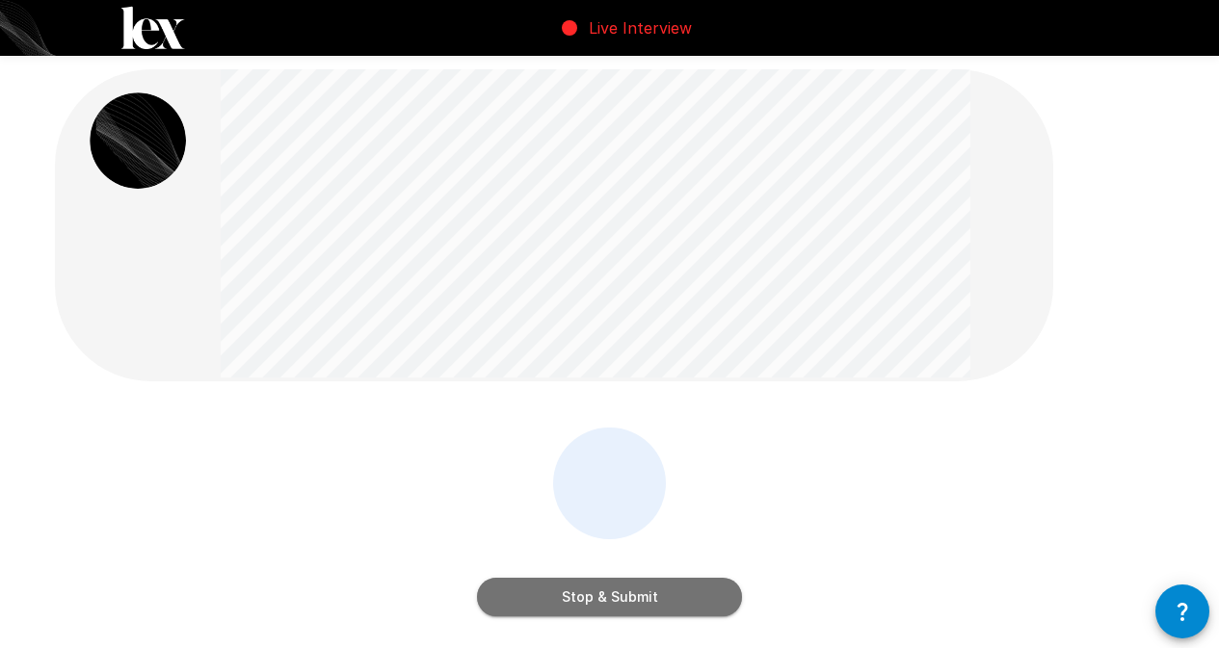
click at [702, 593] on button "Stop & Submit" at bounding box center [609, 597] width 265 height 39
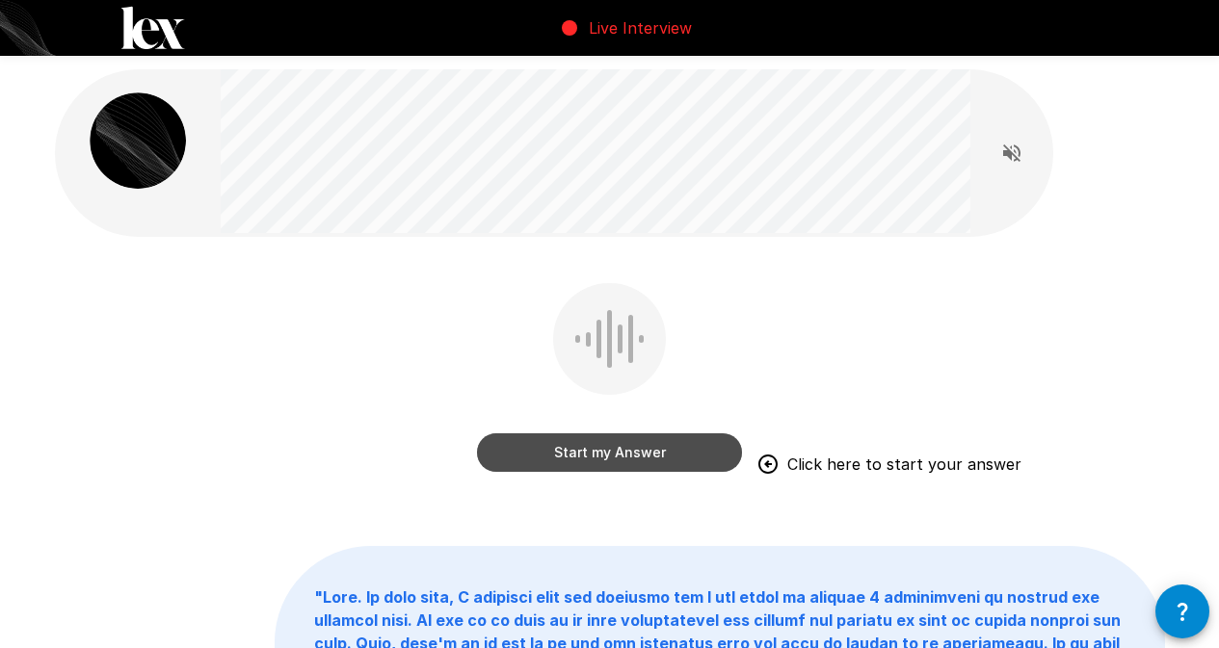
click at [569, 452] on button "Start my Answer" at bounding box center [609, 453] width 265 height 39
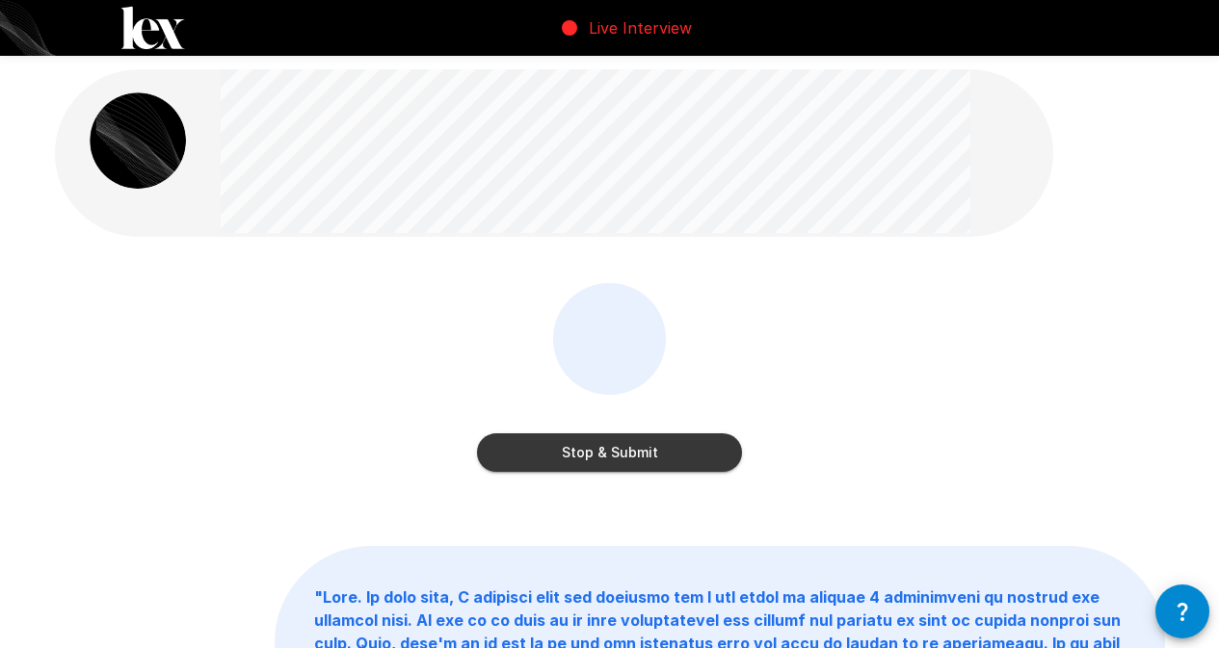
click at [569, 452] on button "Stop & Submit" at bounding box center [609, 453] width 265 height 39
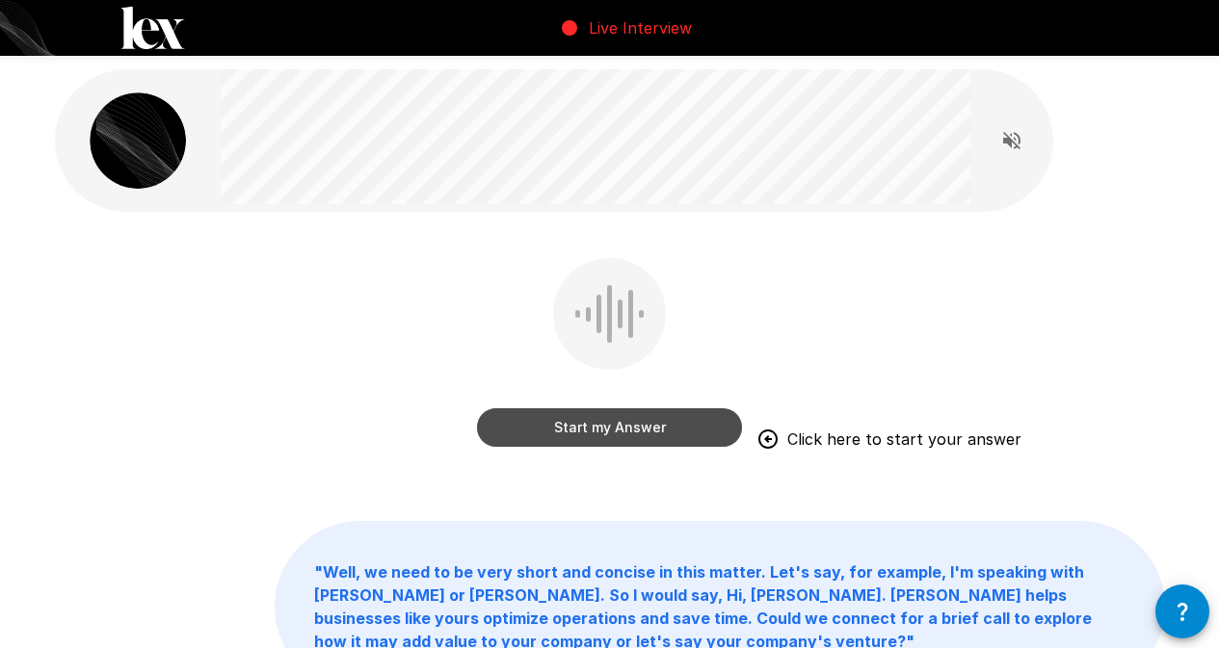
click at [623, 425] on button "Start my Answer" at bounding box center [609, 428] width 265 height 39
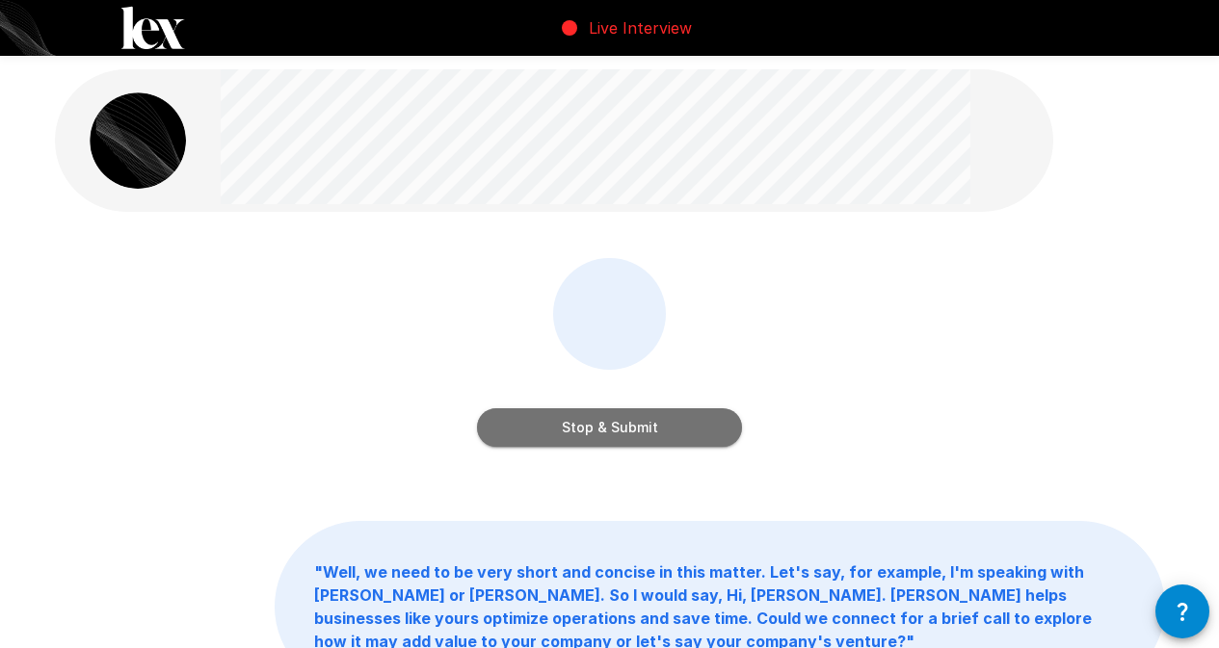
click at [623, 425] on button "Stop & Submit" at bounding box center [609, 428] width 265 height 39
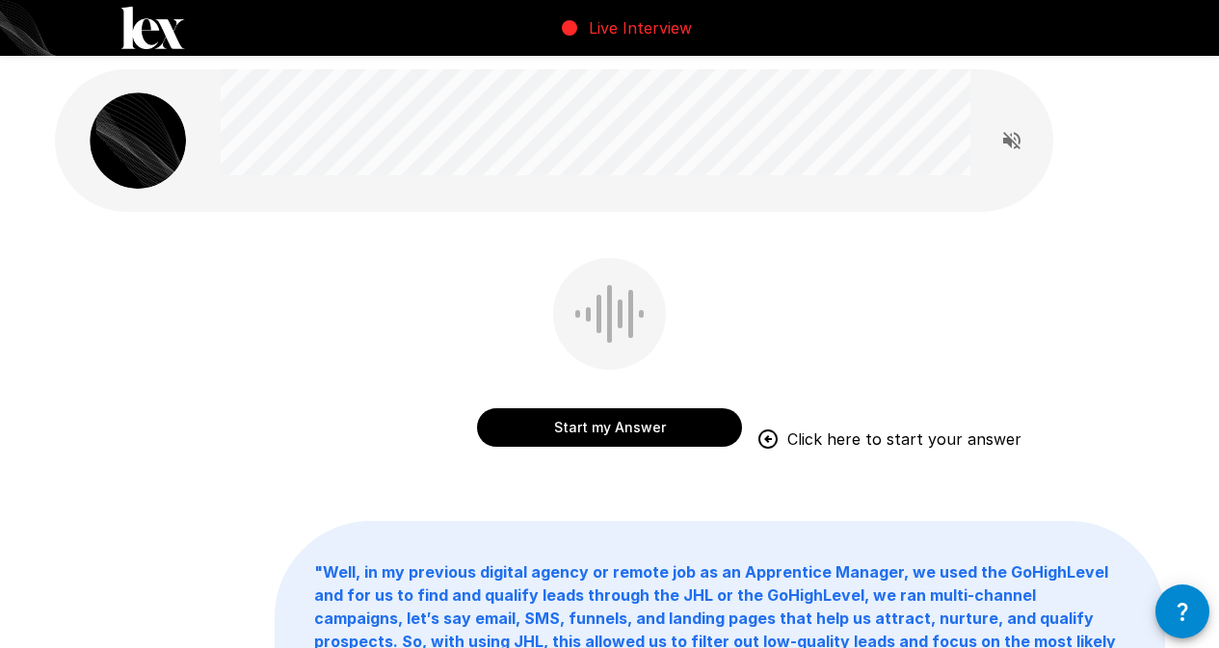
click at [703, 433] on button "Start my Answer" at bounding box center [609, 428] width 265 height 39
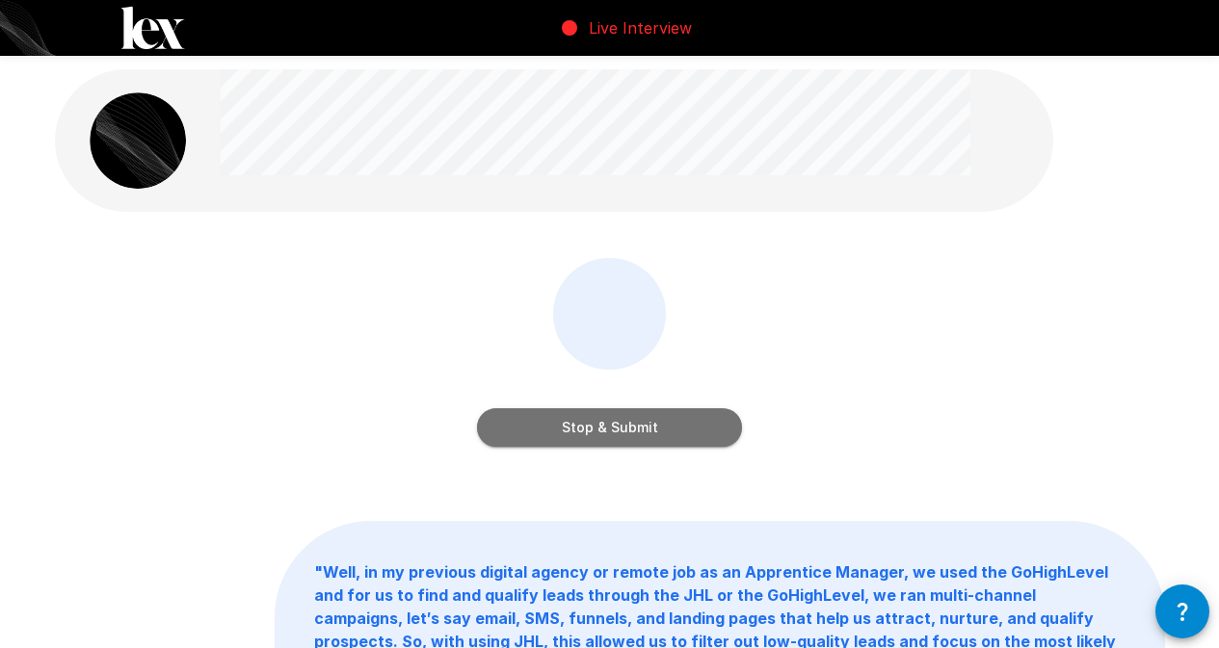
click at [702, 433] on button "Stop & Submit" at bounding box center [609, 428] width 265 height 39
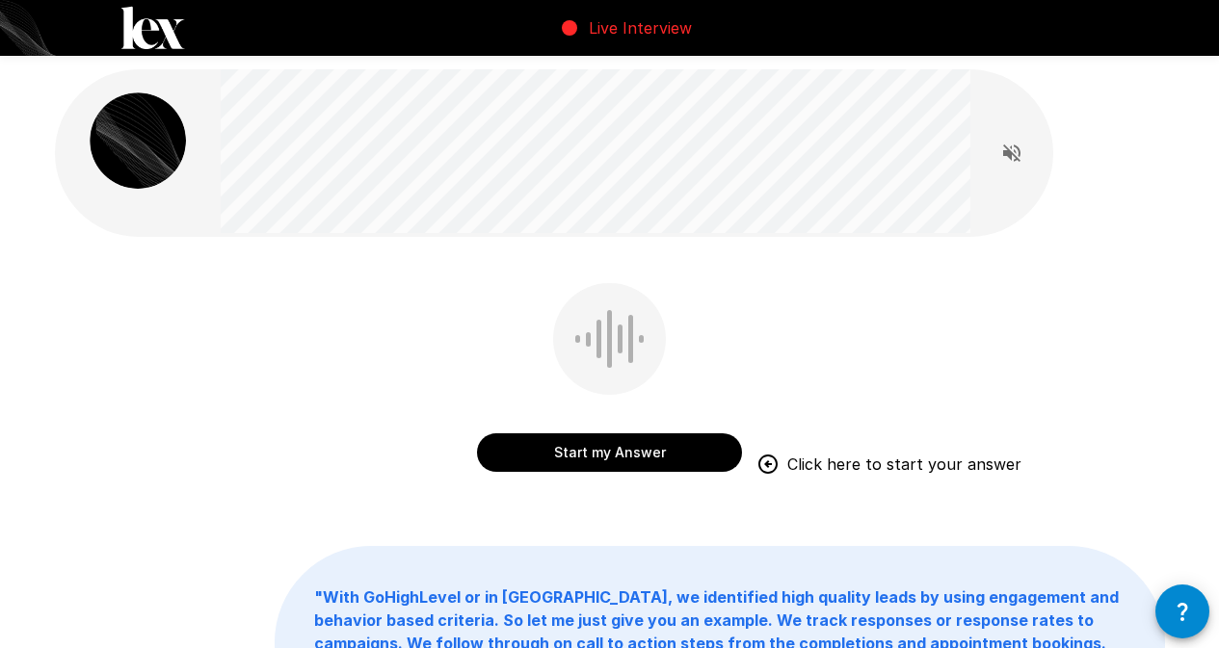
click at [690, 455] on button "Start my Answer" at bounding box center [609, 453] width 265 height 39
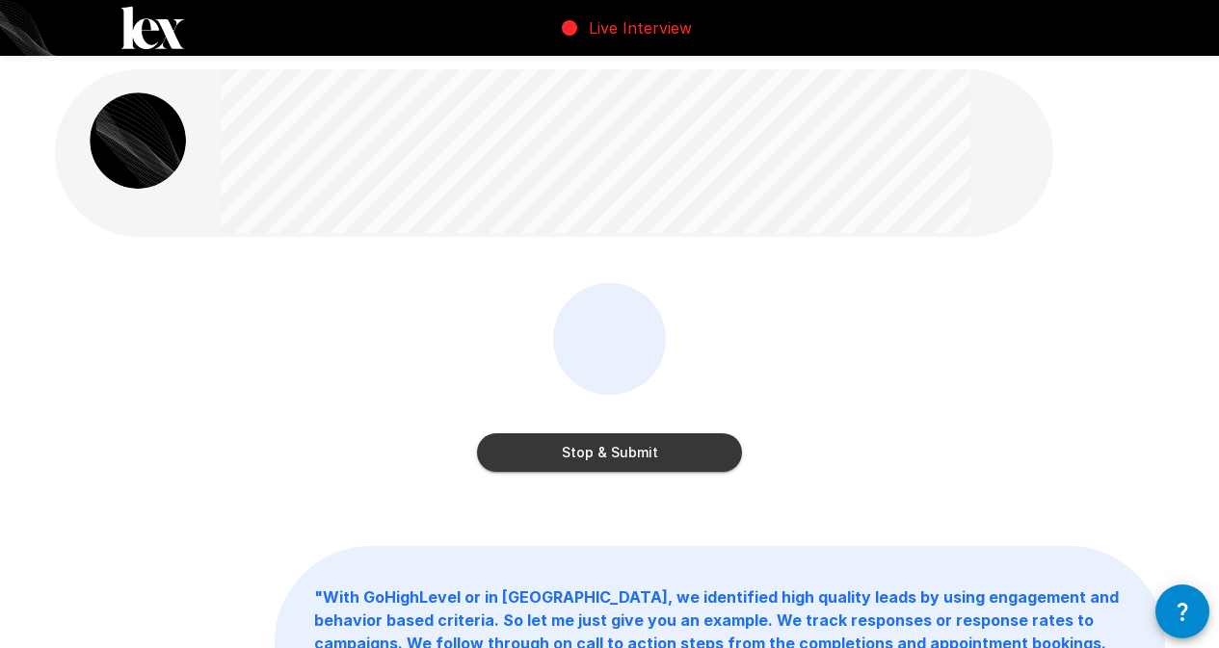
click at [691, 454] on button "Stop & Submit" at bounding box center [609, 453] width 265 height 39
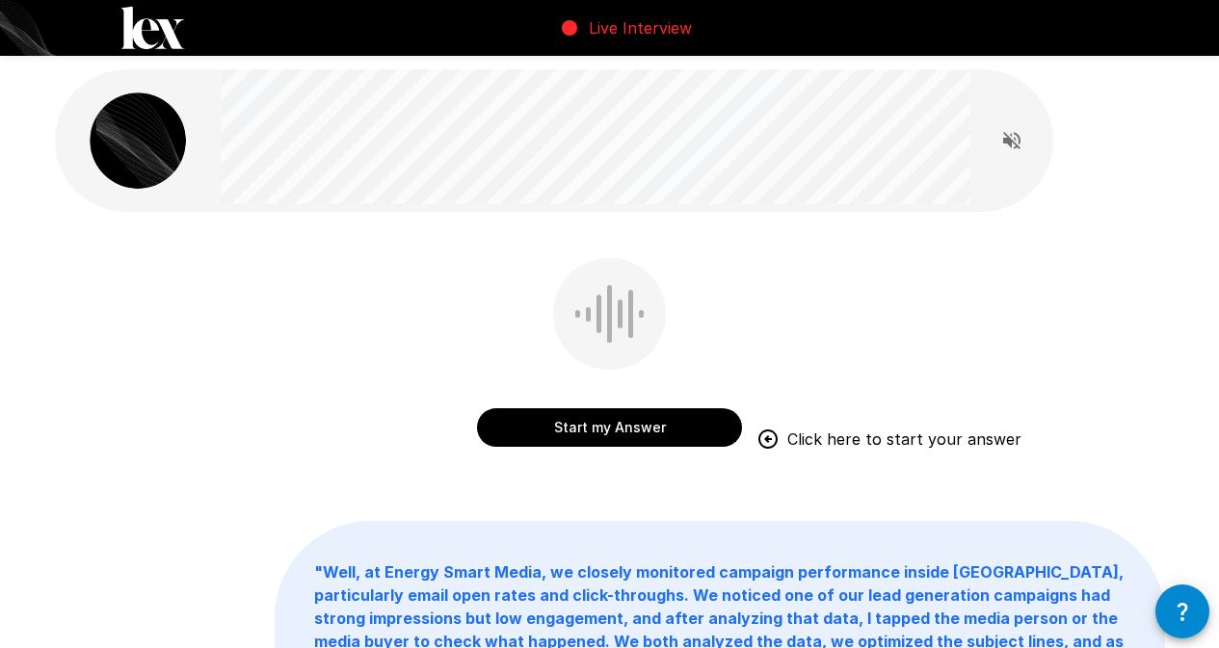
click at [695, 434] on button "Start my Answer" at bounding box center [609, 428] width 265 height 39
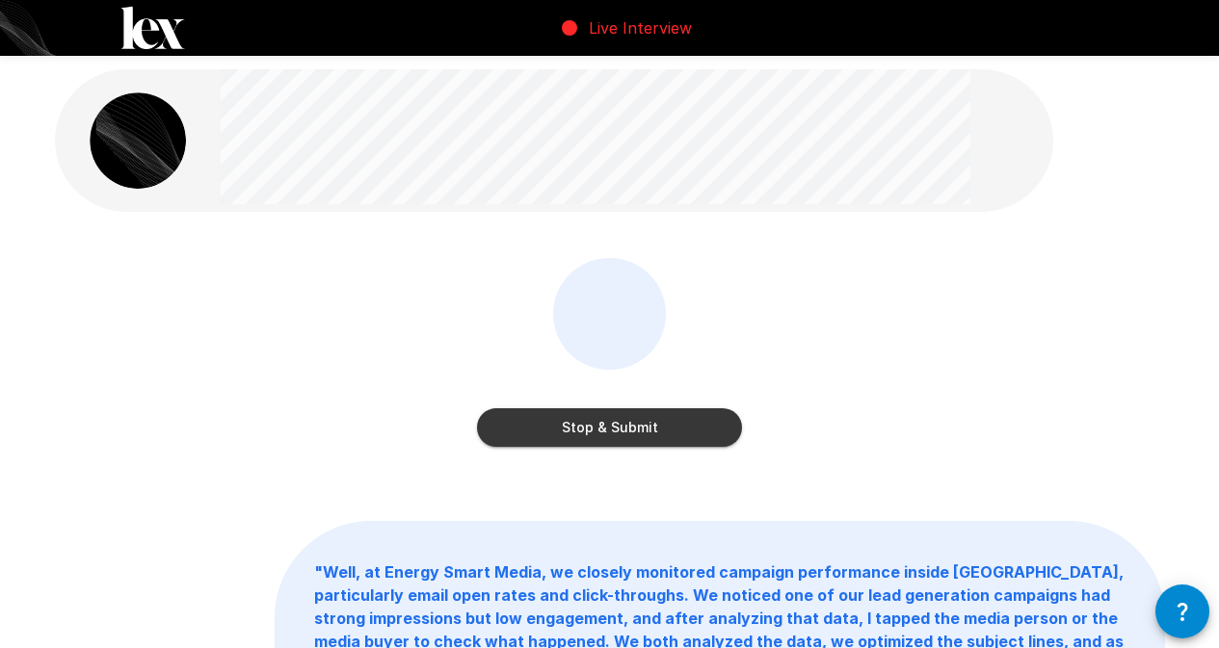
click at [695, 434] on button "Stop & Submit" at bounding box center [609, 428] width 265 height 39
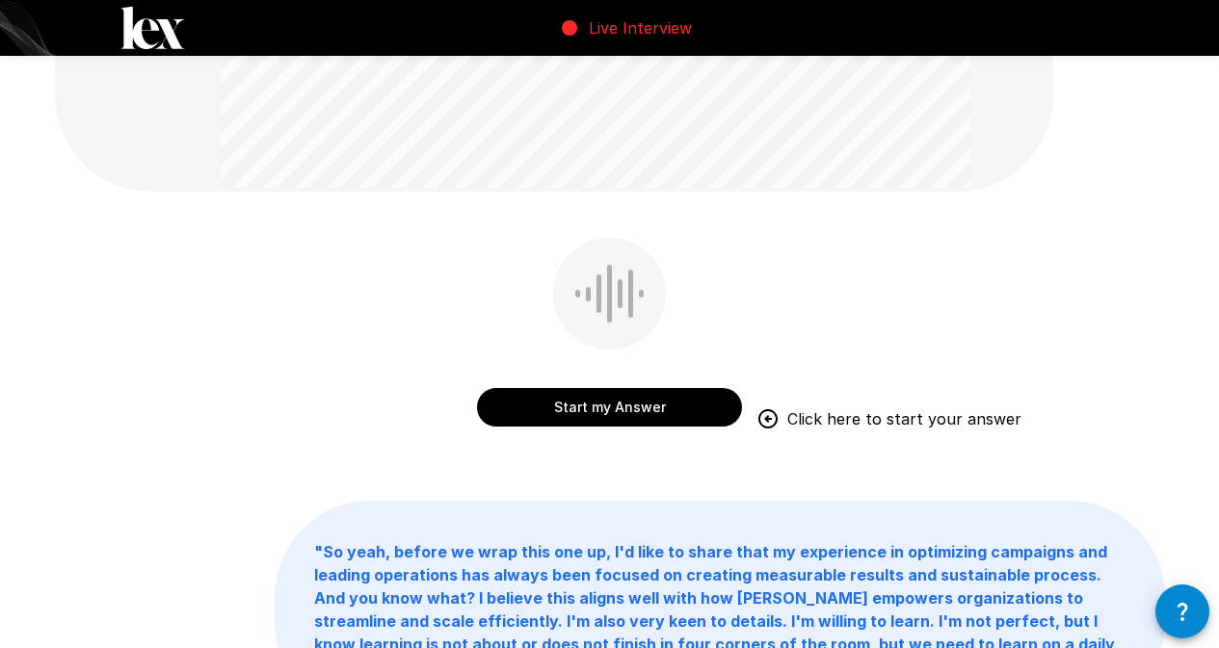
scroll to position [289, 0]
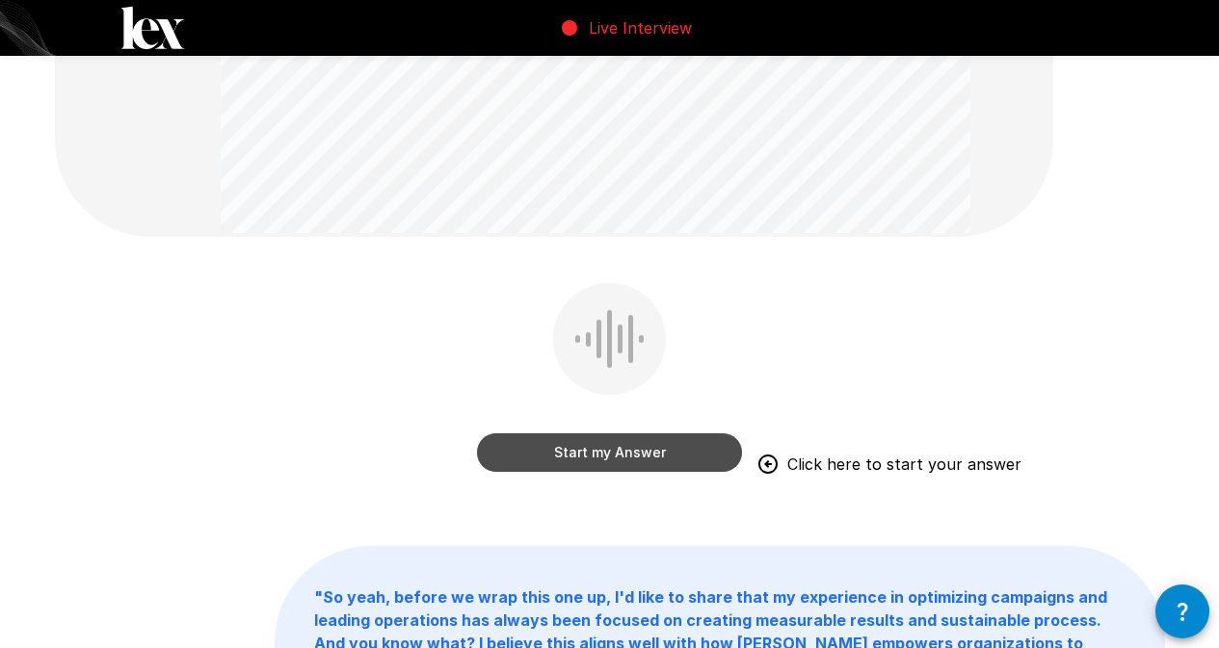
click at [682, 468] on button "Start my Answer" at bounding box center [609, 453] width 265 height 39
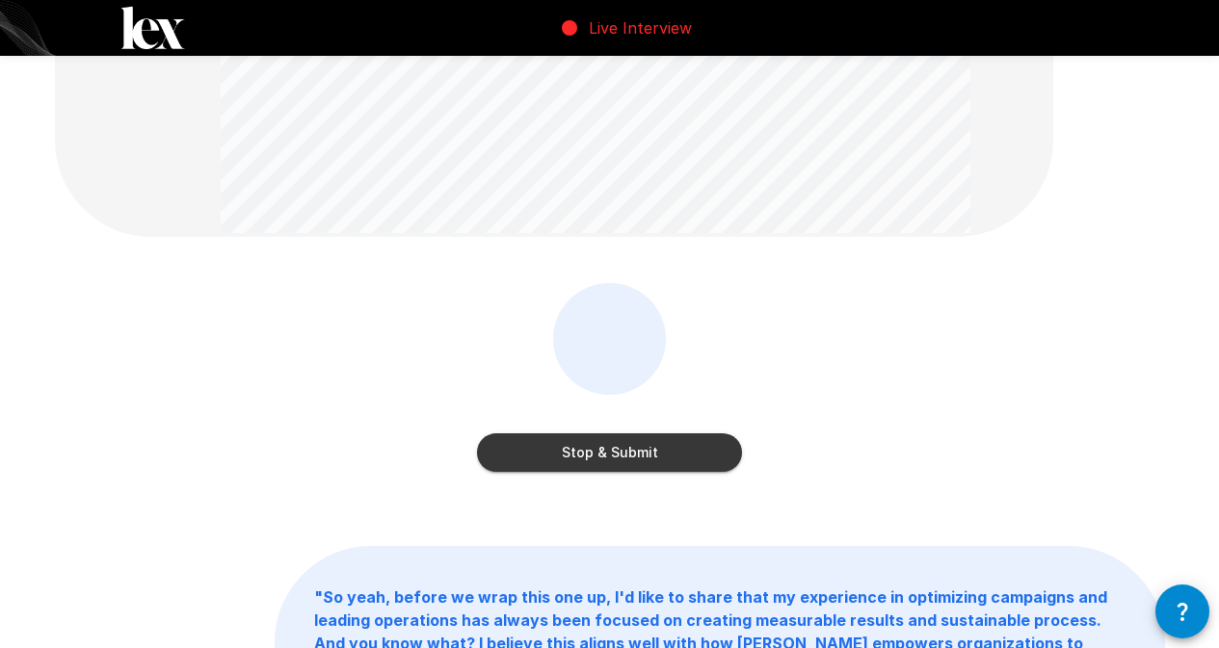
click at [672, 462] on button "Stop & Submit" at bounding box center [609, 453] width 265 height 39
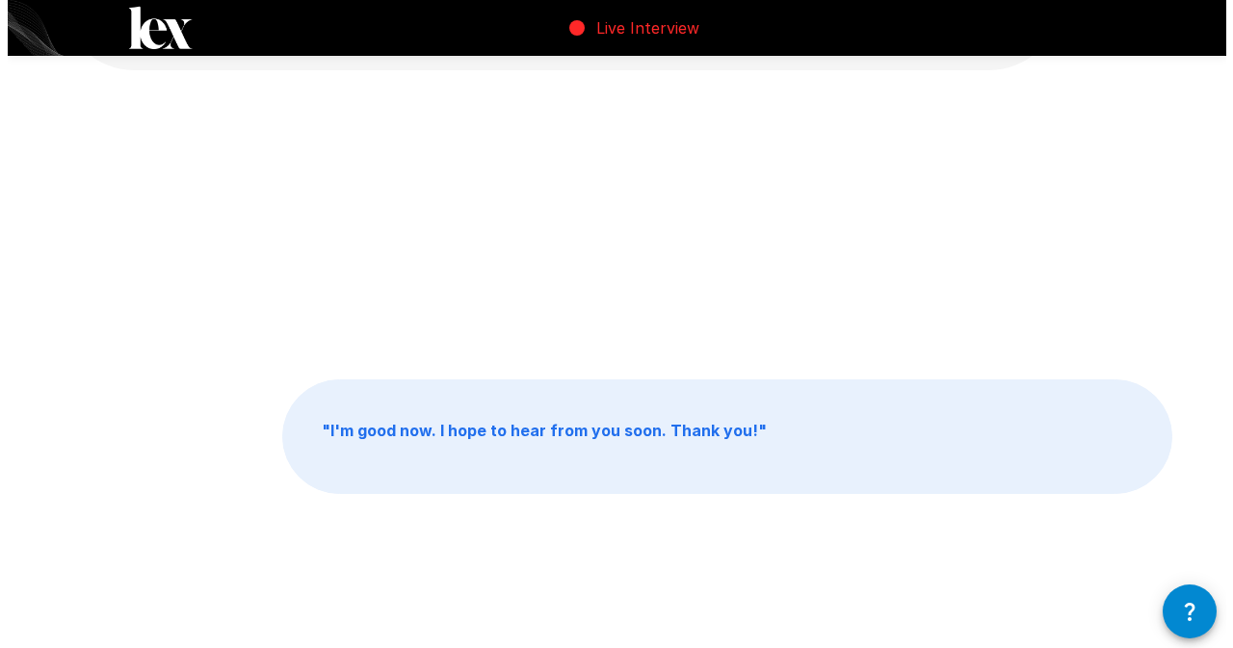
scroll to position [0, 0]
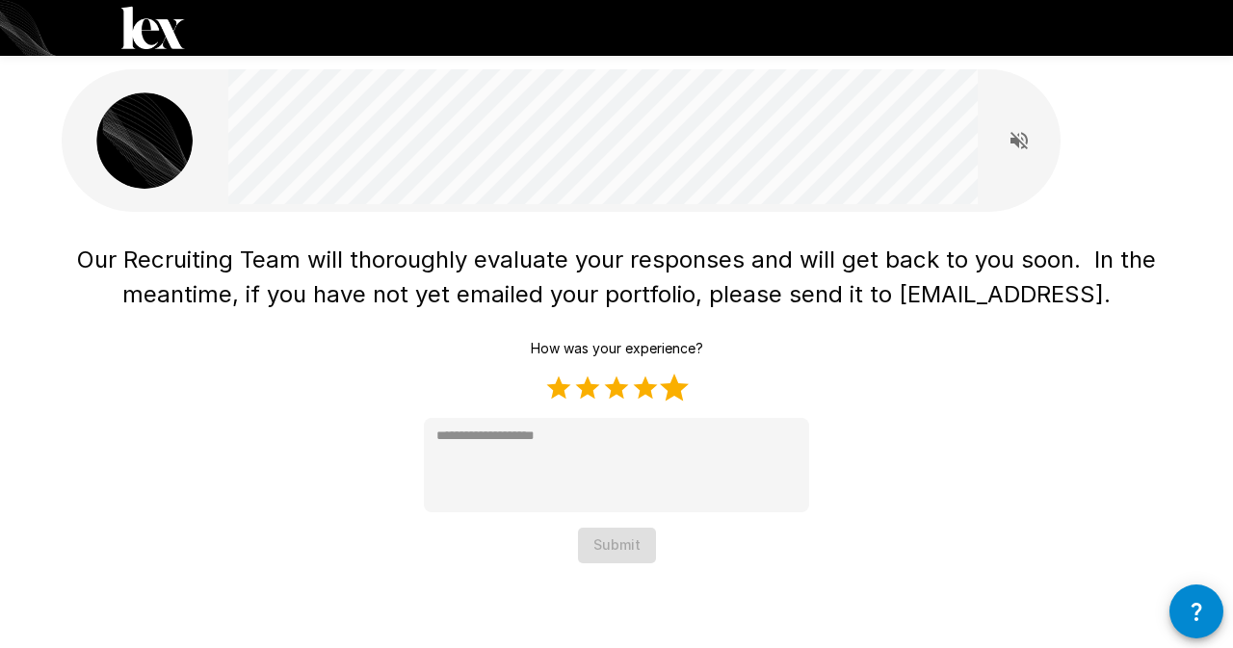
click at [665, 394] on label "5 Stars" at bounding box center [674, 388] width 29 height 29
type textarea "*"
click at [628, 532] on button "Submit" at bounding box center [617, 546] width 78 height 36
